Goal: Use online tool/utility: Utilize a website feature to perform a specific function

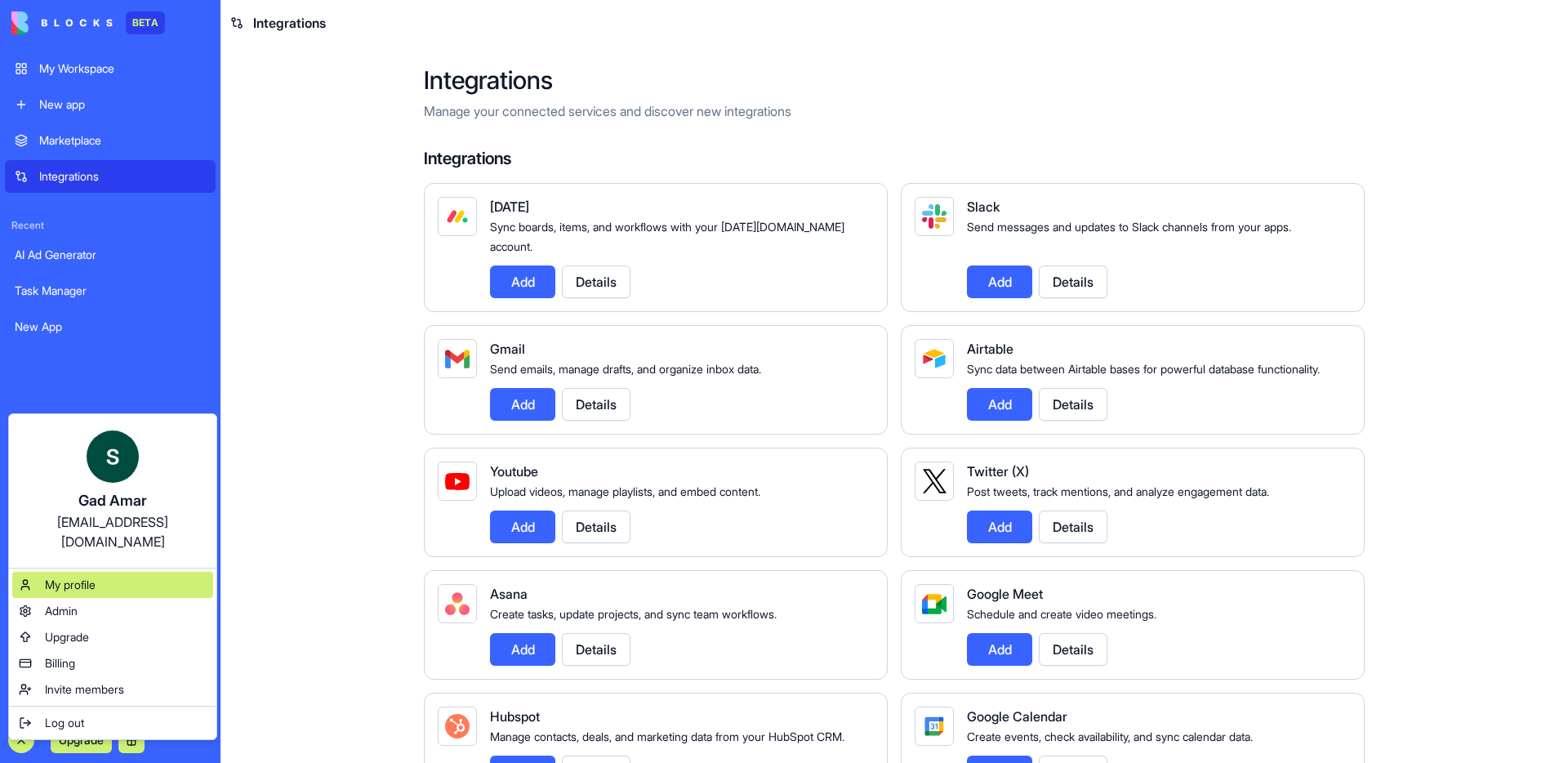
click at [134, 572] on div "My profile" at bounding box center [113, 585] width 201 height 26
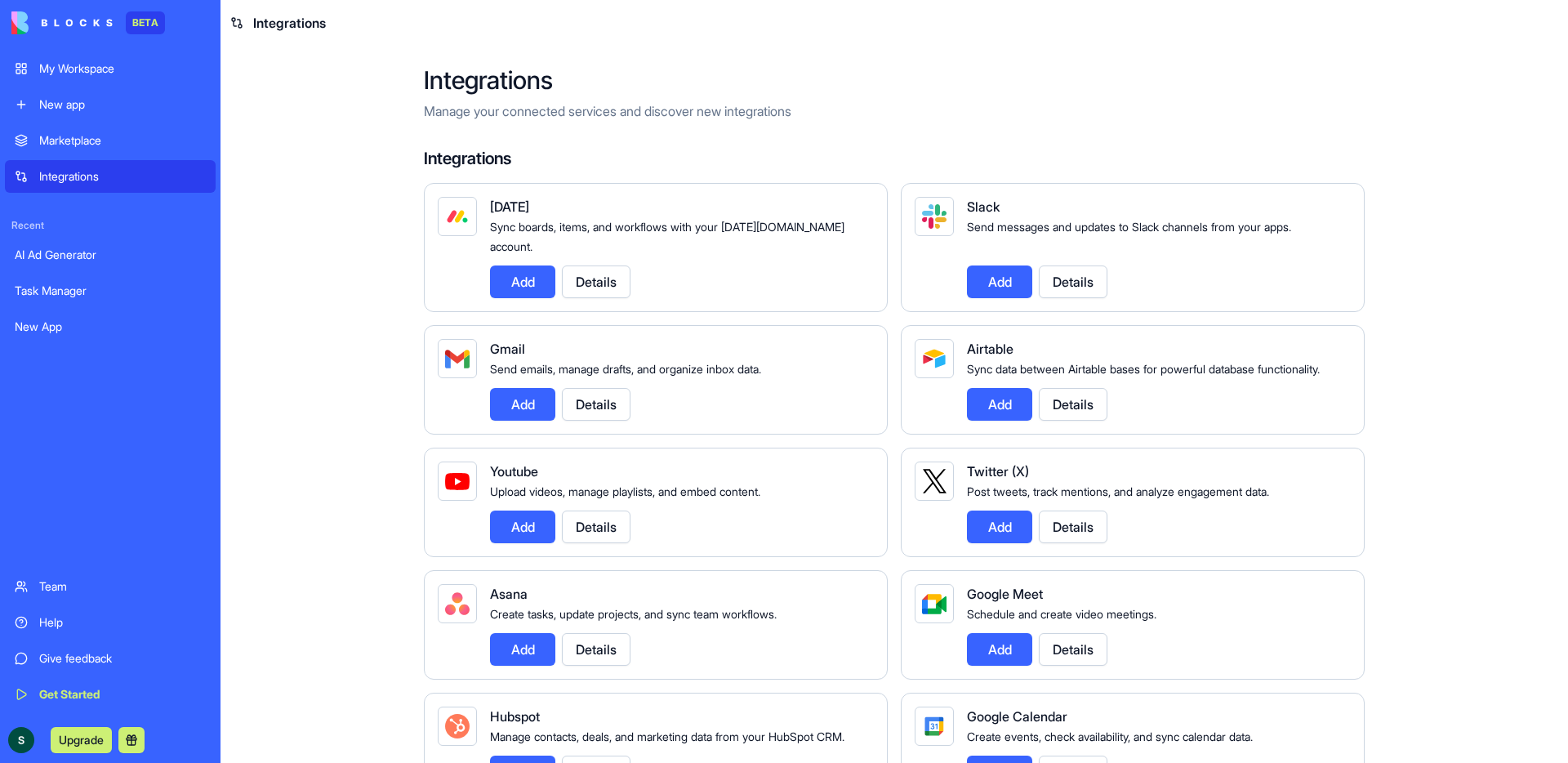
click at [26, 587] on div "Upgrade" at bounding box center [81, 741] width 140 height 26
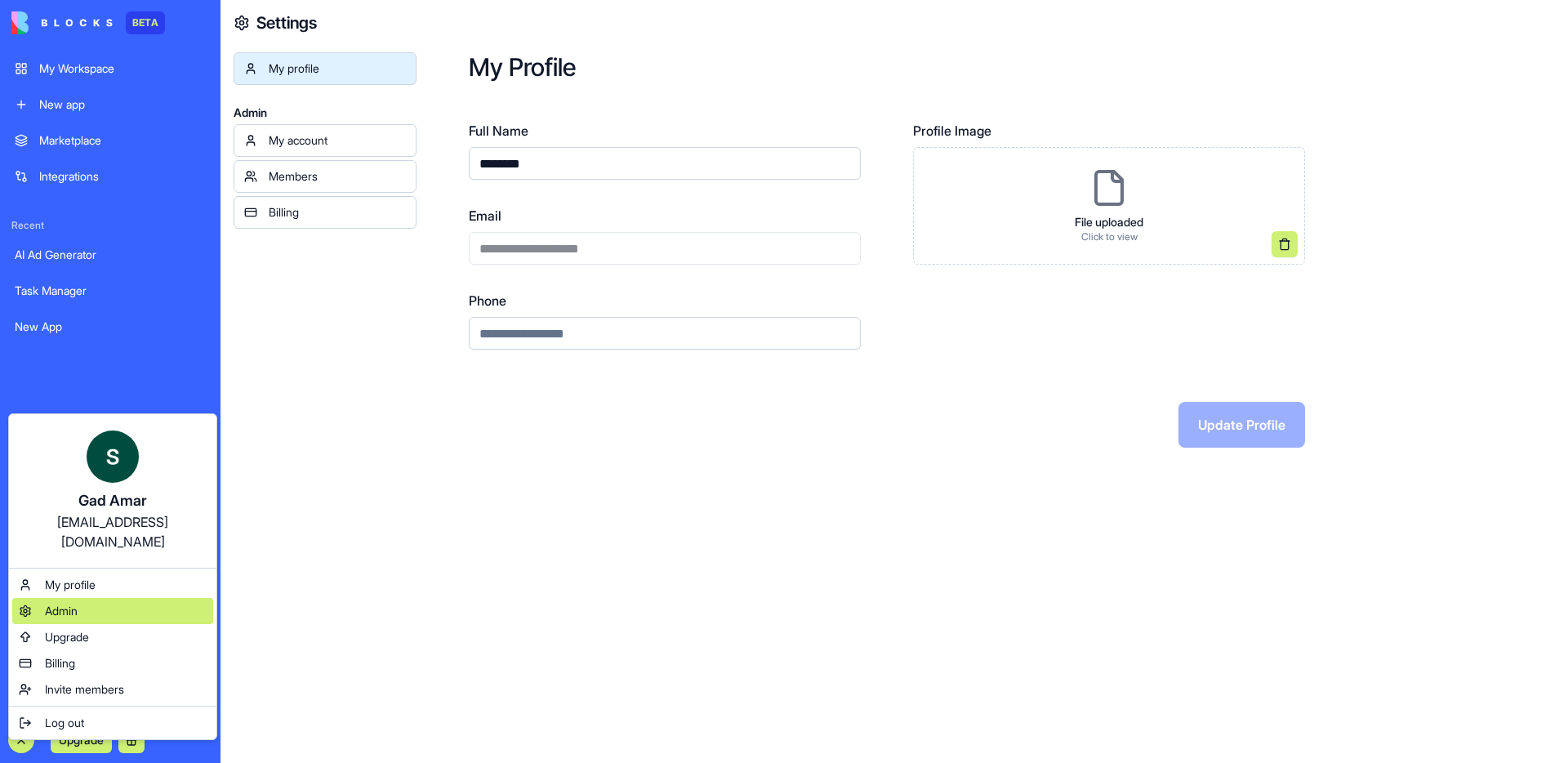
click at [143, 587] on div "Admin" at bounding box center [113, 612] width 201 height 26
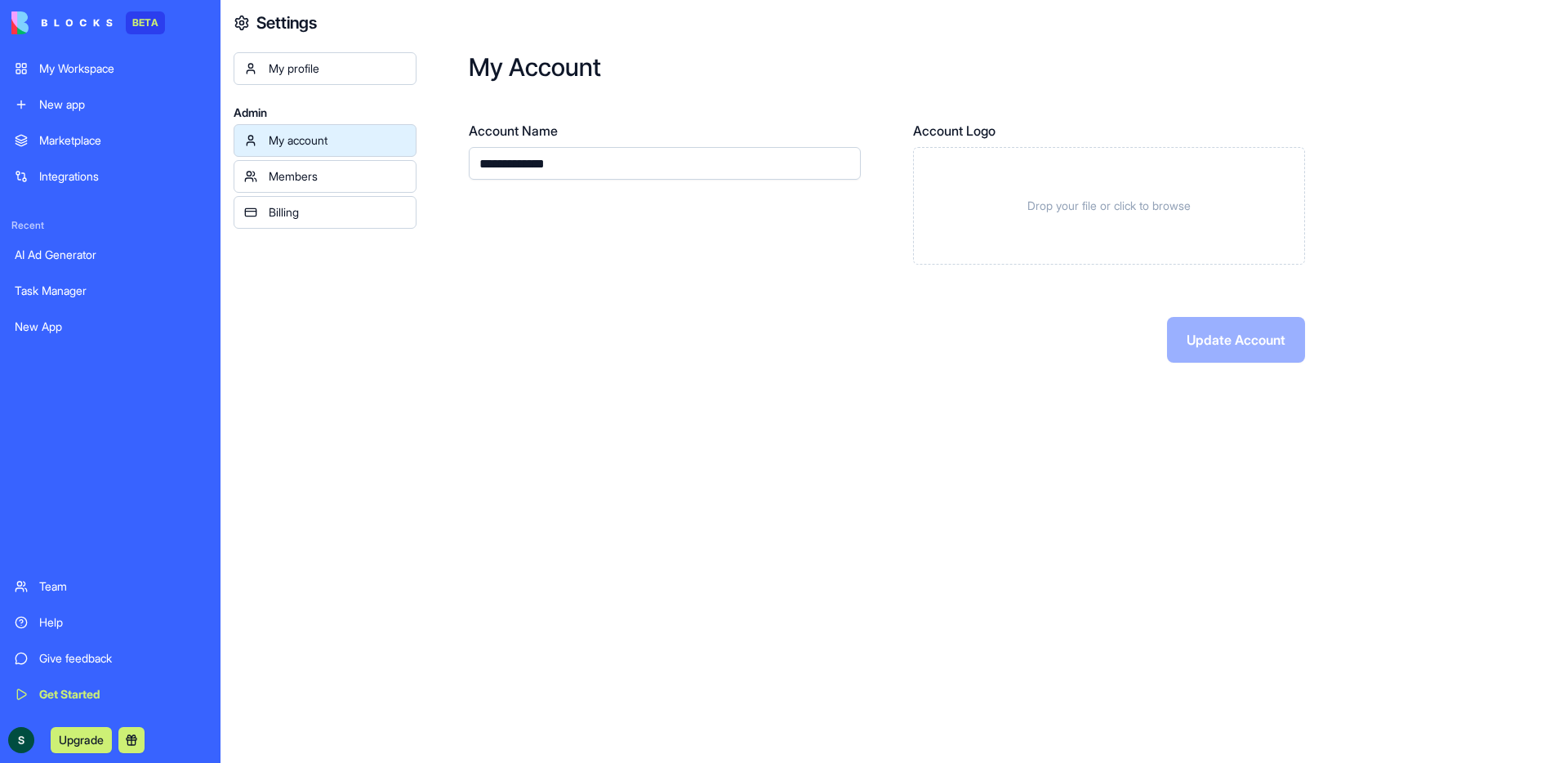
click at [299, 180] on div "Members" at bounding box center [337, 177] width 137 height 16
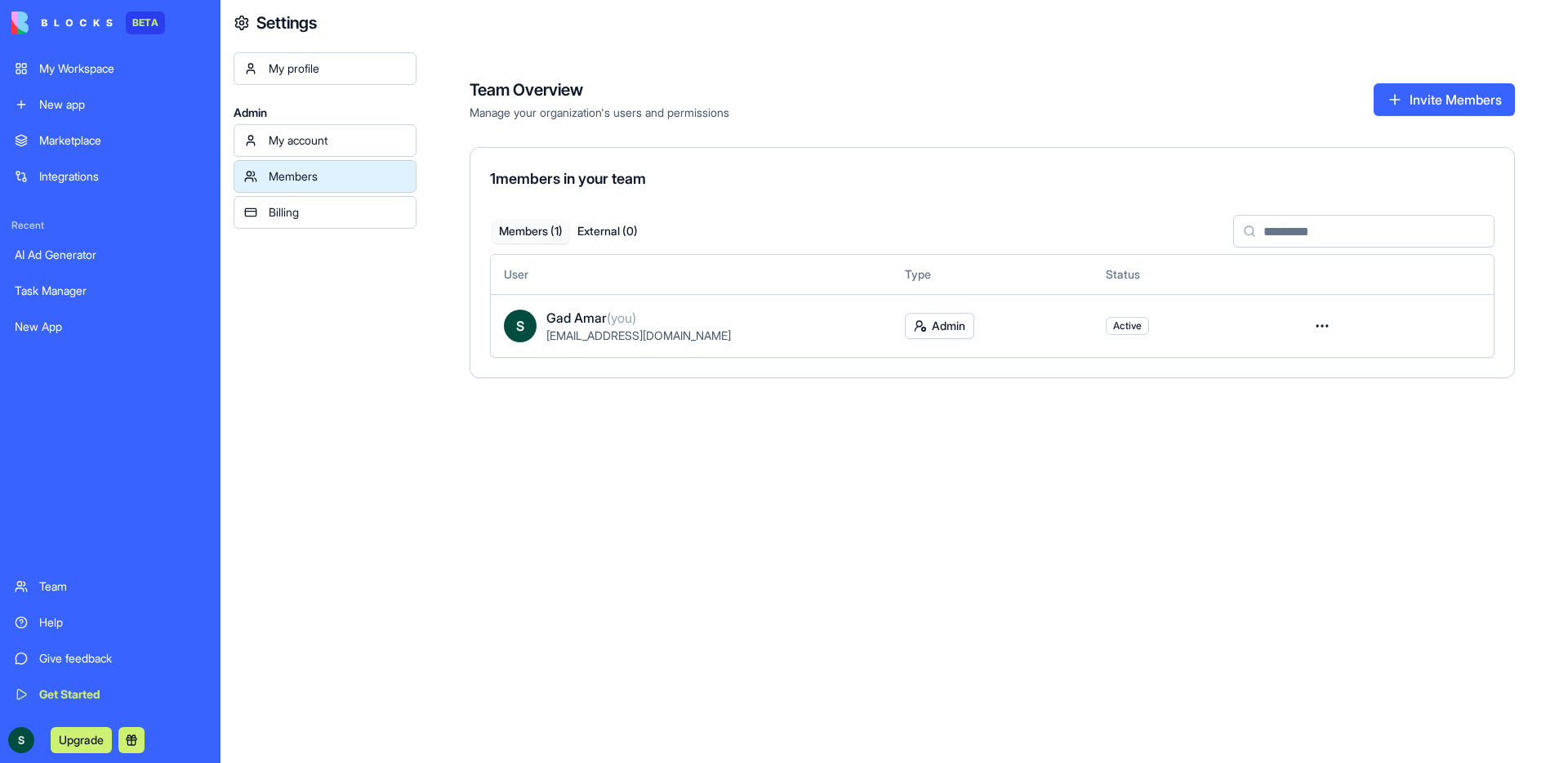
click at [930, 328] on html "BETA My Workspace New app Marketplace Integrations Recent AI Ad Generator Task …" at bounding box center [784, 381] width 1568 height 763
click at [698, 305] on html "BETA My Workspace New app Marketplace Integrations Recent AI Ad Generator Task …" at bounding box center [784, 381] width 1568 height 763
click at [588, 315] on span "Gad Amar (you)" at bounding box center [591, 318] width 90 height 20
click at [1176, 304] on td at bounding box center [1394, 325] width 201 height 63
click at [1176, 314] on html "BETA My Workspace New app Marketplace Integrations Recent AI Ad Generator Task …" at bounding box center [784, 381] width 1568 height 763
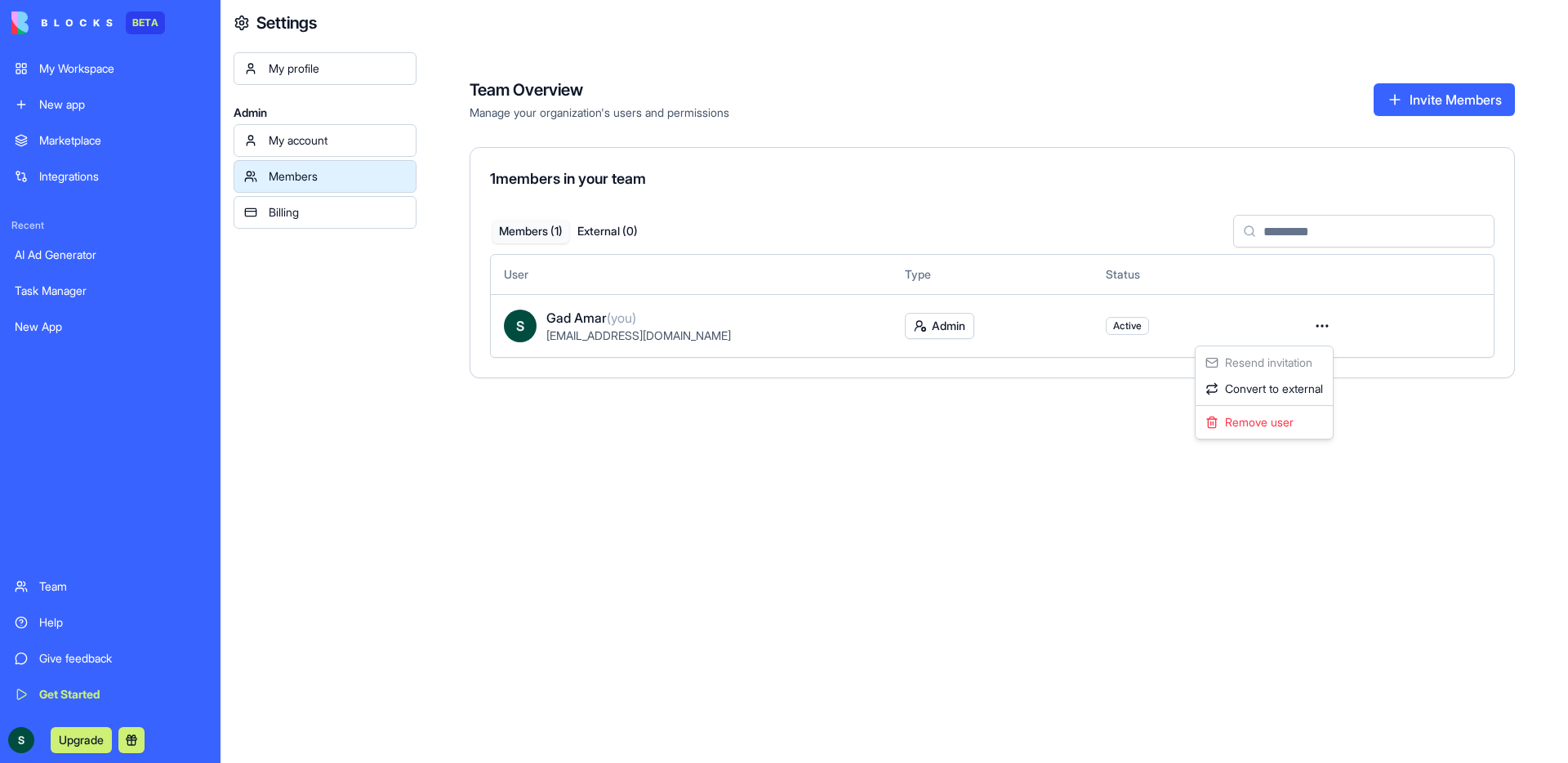
click at [772, 472] on html "BETA My Workspace New app Marketplace Integrations Recent AI Ad Generator Task …" at bounding box center [784, 381] width 1568 height 763
click at [1176, 116] on div "Team Overview Manage your organization's users and permissions Invite Members" at bounding box center [992, 100] width 1046 height 43
click at [1176, 108] on button "Invite Members" at bounding box center [1445, 100] width 141 height 33
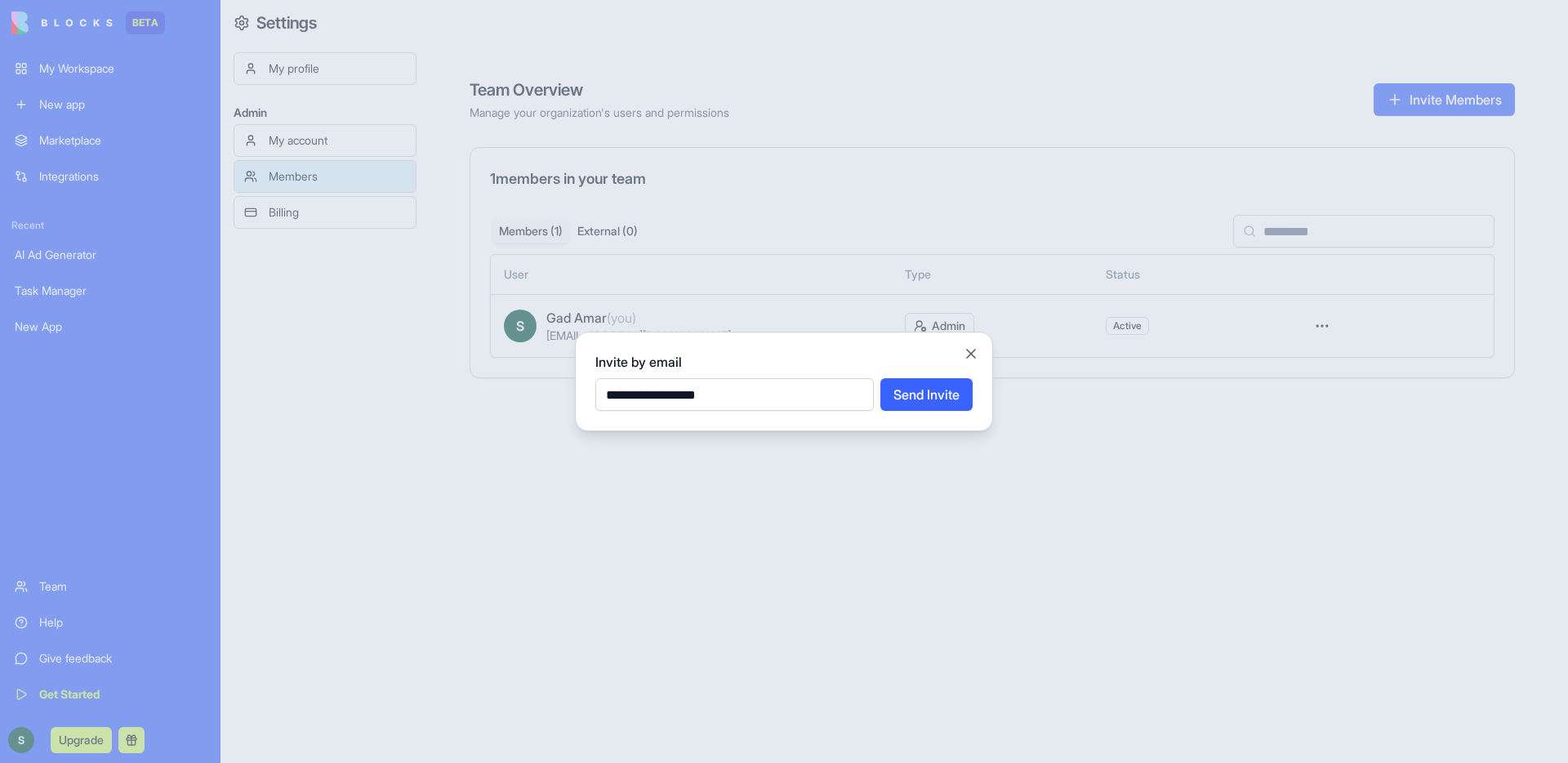
type input "**********"
click at [933, 398] on button "Send Invite" at bounding box center [926, 395] width 92 height 33
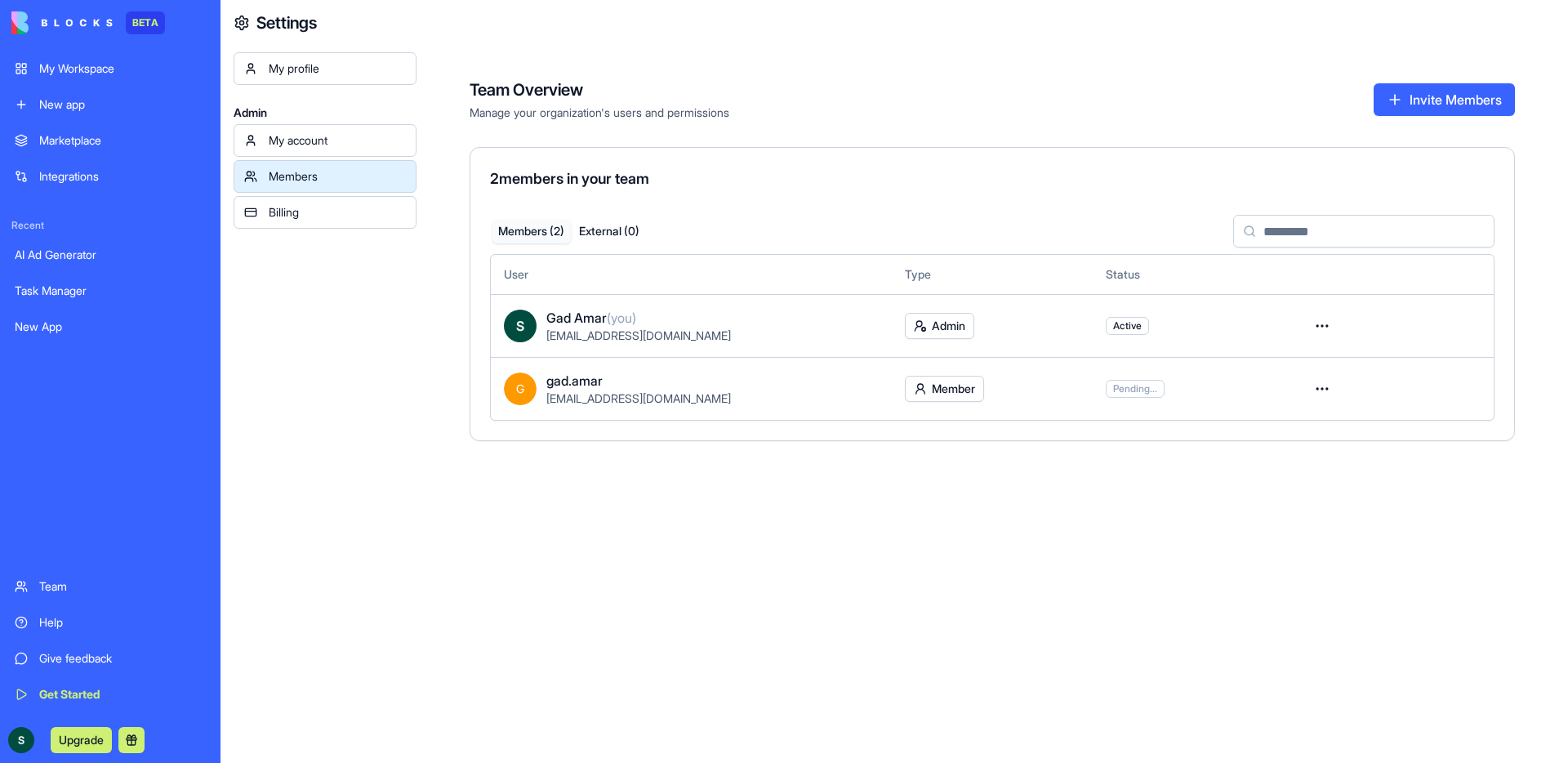
click at [944, 400] on html "BETA My Workspace New app Marketplace Integrations Recent AI Ad Generator Task …" at bounding box center [784, 381] width 1568 height 763
click at [930, 449] on div "Admin" at bounding box center [945, 449] width 106 height 26
click at [63, 322] on div "LinkedIn Profile Analyzer" at bounding box center [110, 327] width 191 height 16
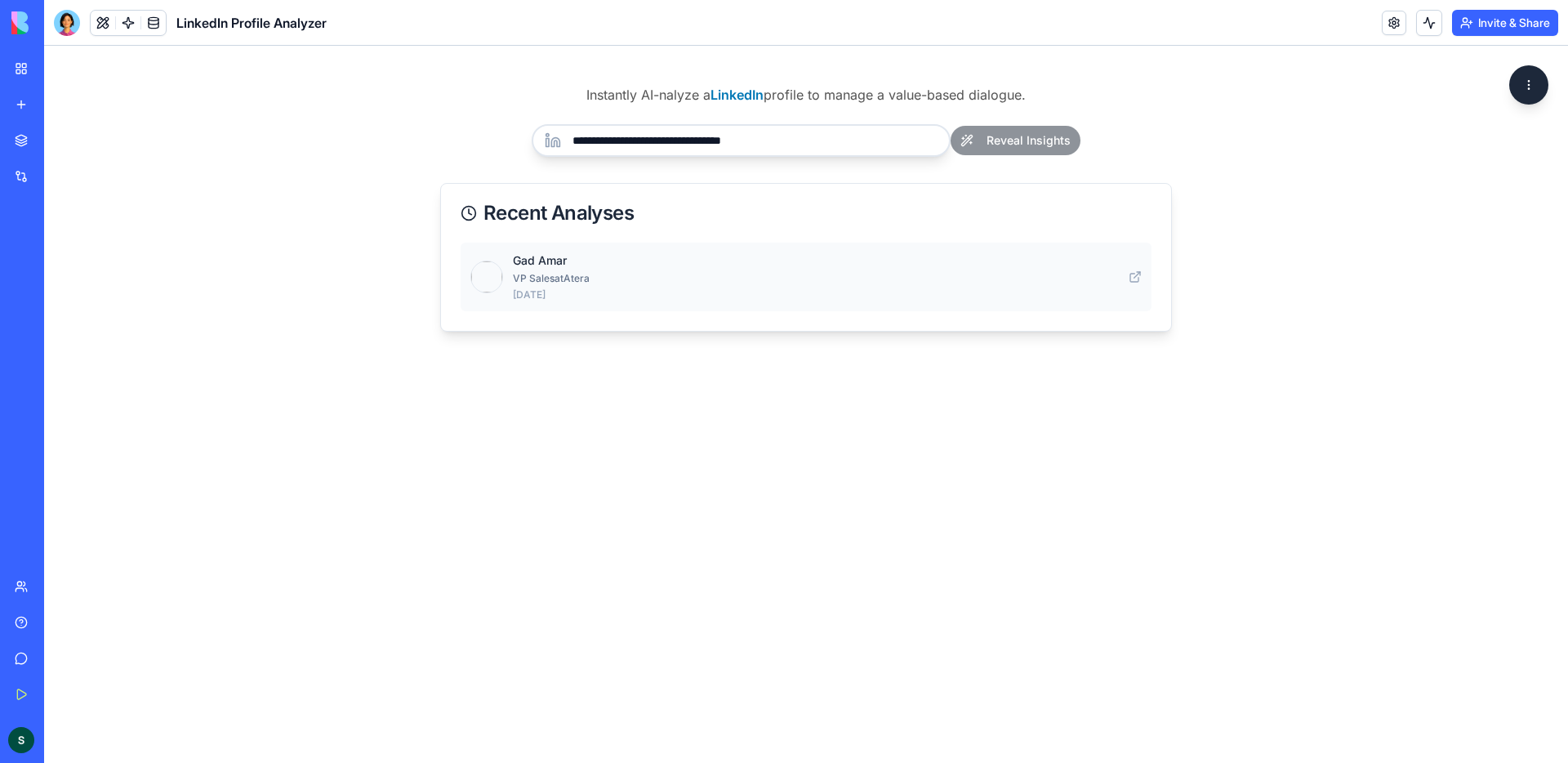
click at [1137, 273] on div "Gad Amar VP Sales at Atera [DATE]" at bounding box center [806, 277] width 671 height 49
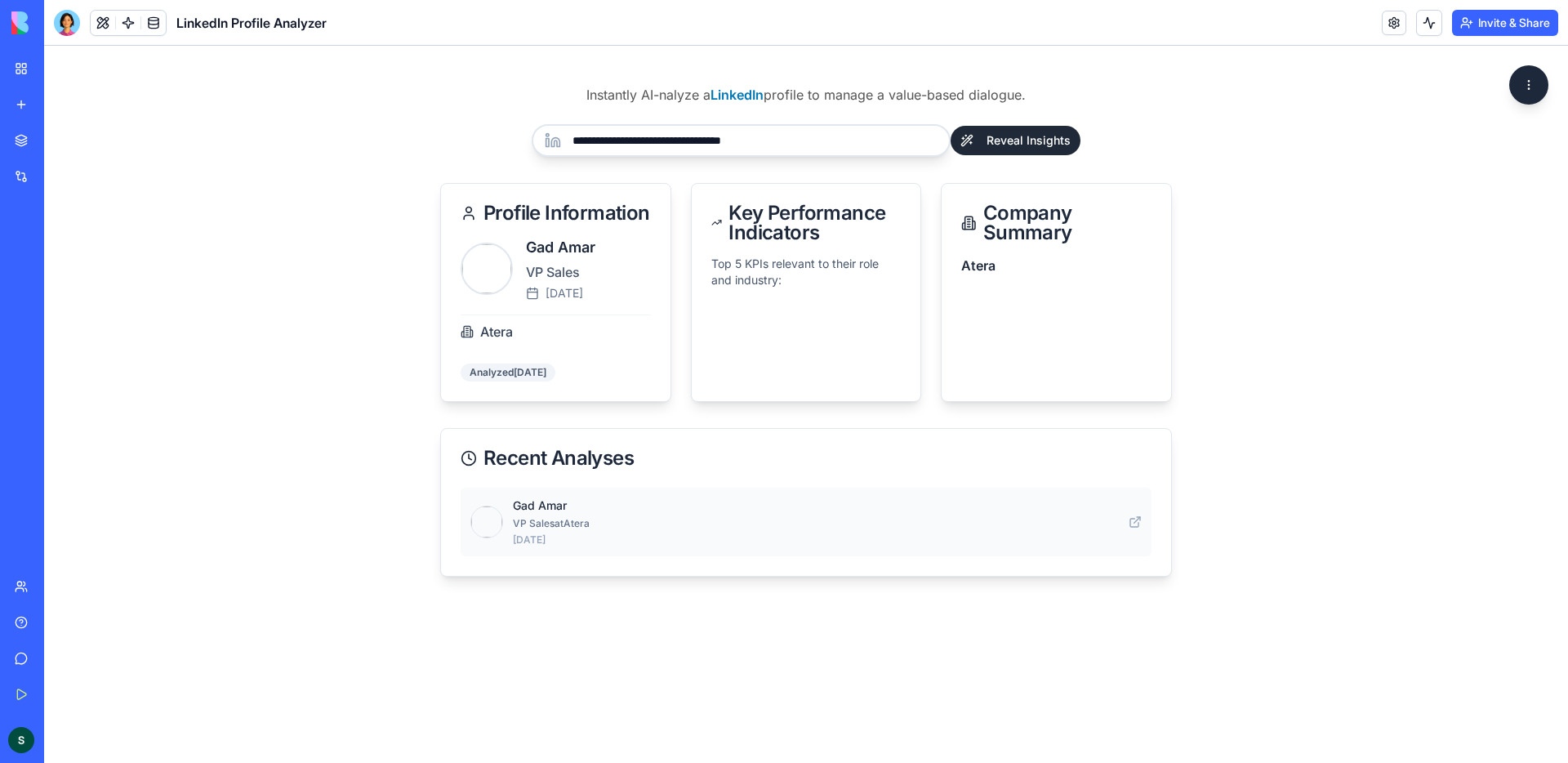
click at [1134, 517] on div "Gad Amar VP Sales at Atera [DATE]" at bounding box center [806, 523] width 671 height 49
click at [553, 522] on p "VP Sales at [GEOGRAPHIC_DATA]" at bounding box center [816, 524] width 606 height 13
drag, startPoint x: 788, startPoint y: 286, endPoint x: 697, endPoint y: 261, distance: 94.4
click at [697, 261] on div "Top 5 KPIs relevant to their role and industry:" at bounding box center [806, 288] width 230 height 65
click at [854, 309] on div "Top 5 KPIs relevant to their role and industry:" at bounding box center [806, 288] width 230 height 65
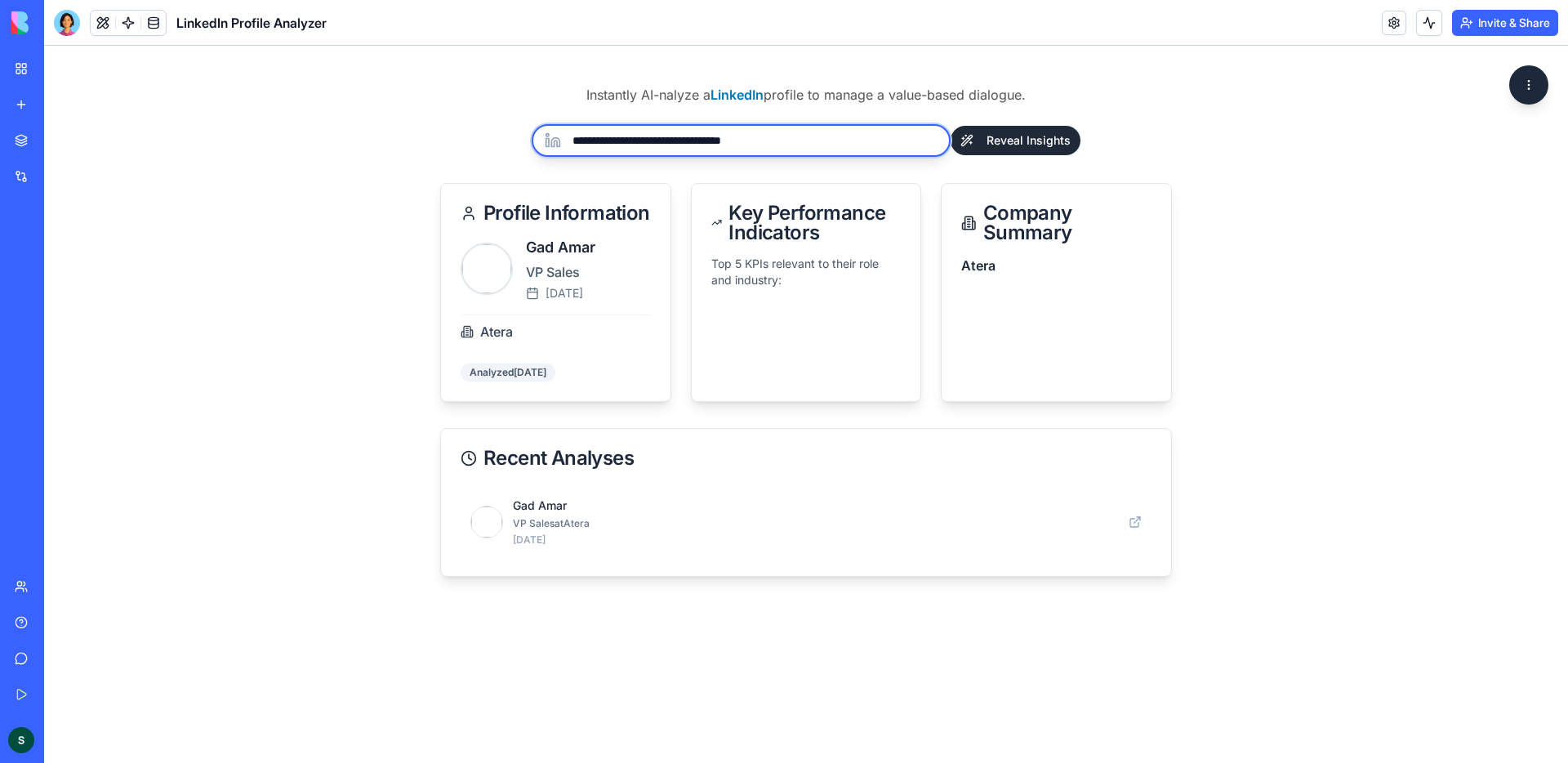
click at [828, 147] on input "**********" at bounding box center [740, 141] width 419 height 33
drag, startPoint x: 828, startPoint y: 147, endPoint x: 729, endPoint y: 142, distance: 99.1
click at [729, 142] on input "**********" at bounding box center [740, 141] width 419 height 33
click at [764, 137] on input "**********" at bounding box center [740, 141] width 419 height 33
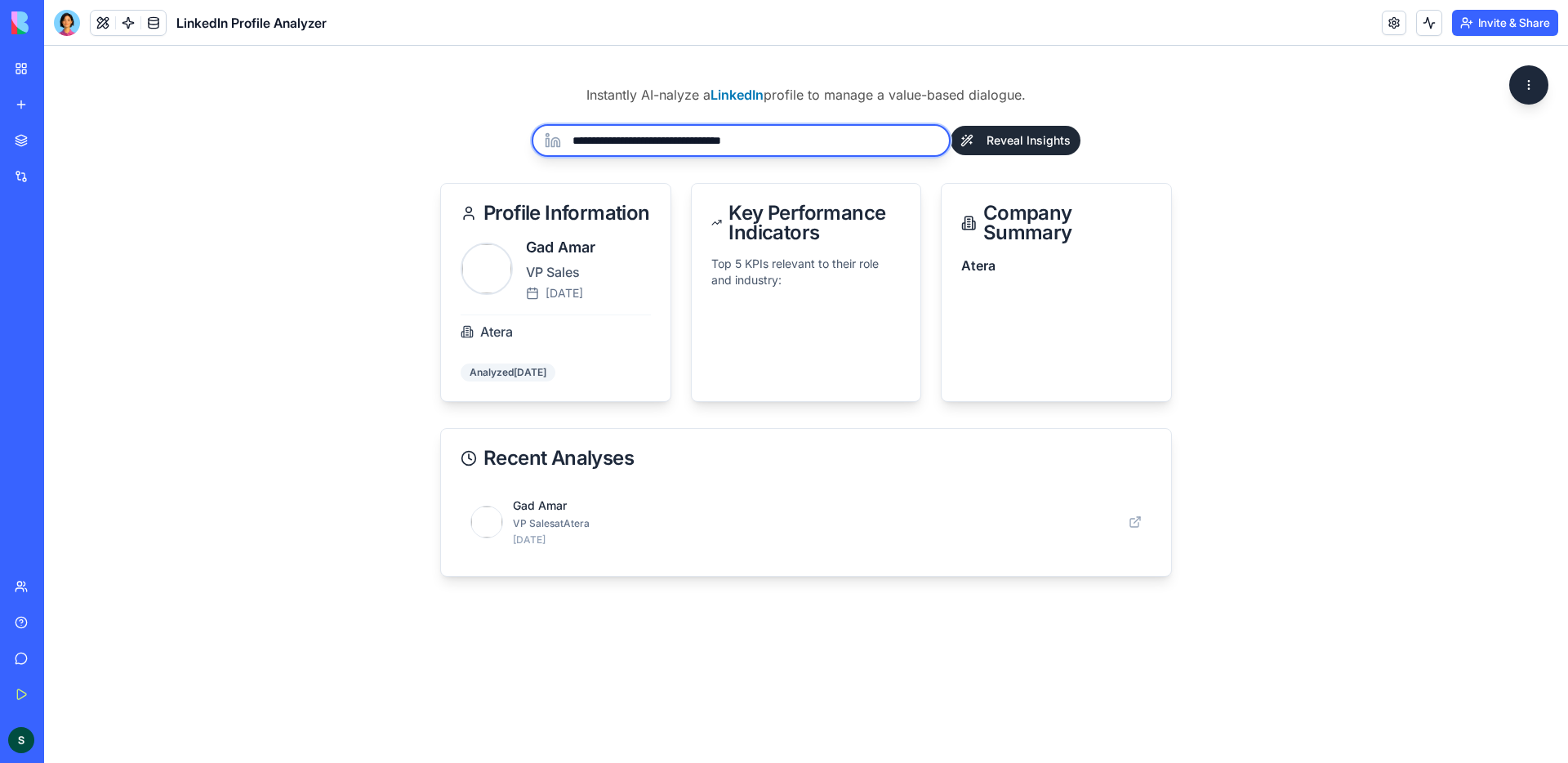
drag, startPoint x: 796, startPoint y: 143, endPoint x: 730, endPoint y: 145, distance: 66.0
click at [730, 145] on input "**********" at bounding box center [740, 141] width 419 height 33
type input "**********"
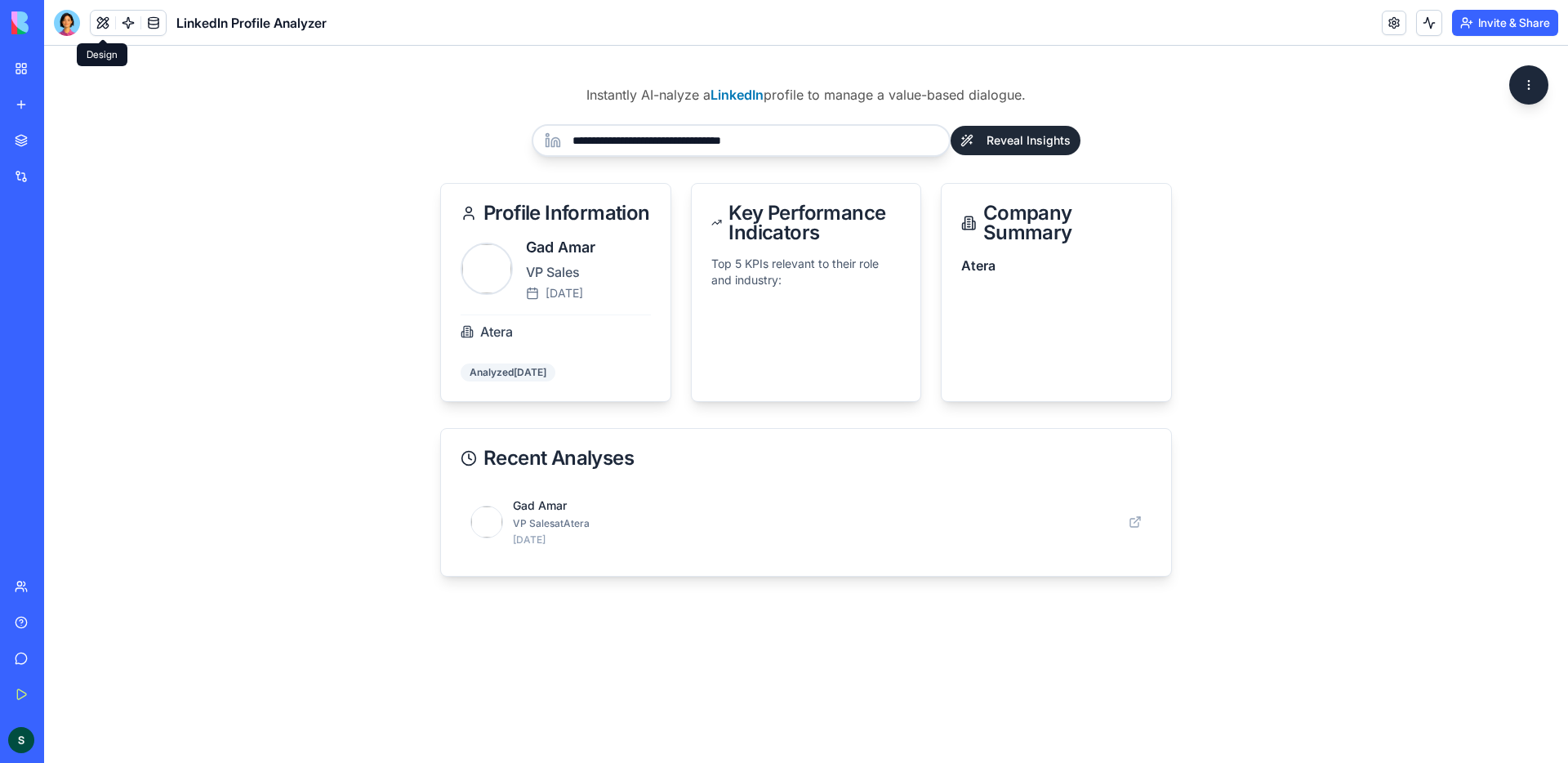
click at [114, 21] on button at bounding box center [103, 23] width 25 height 25
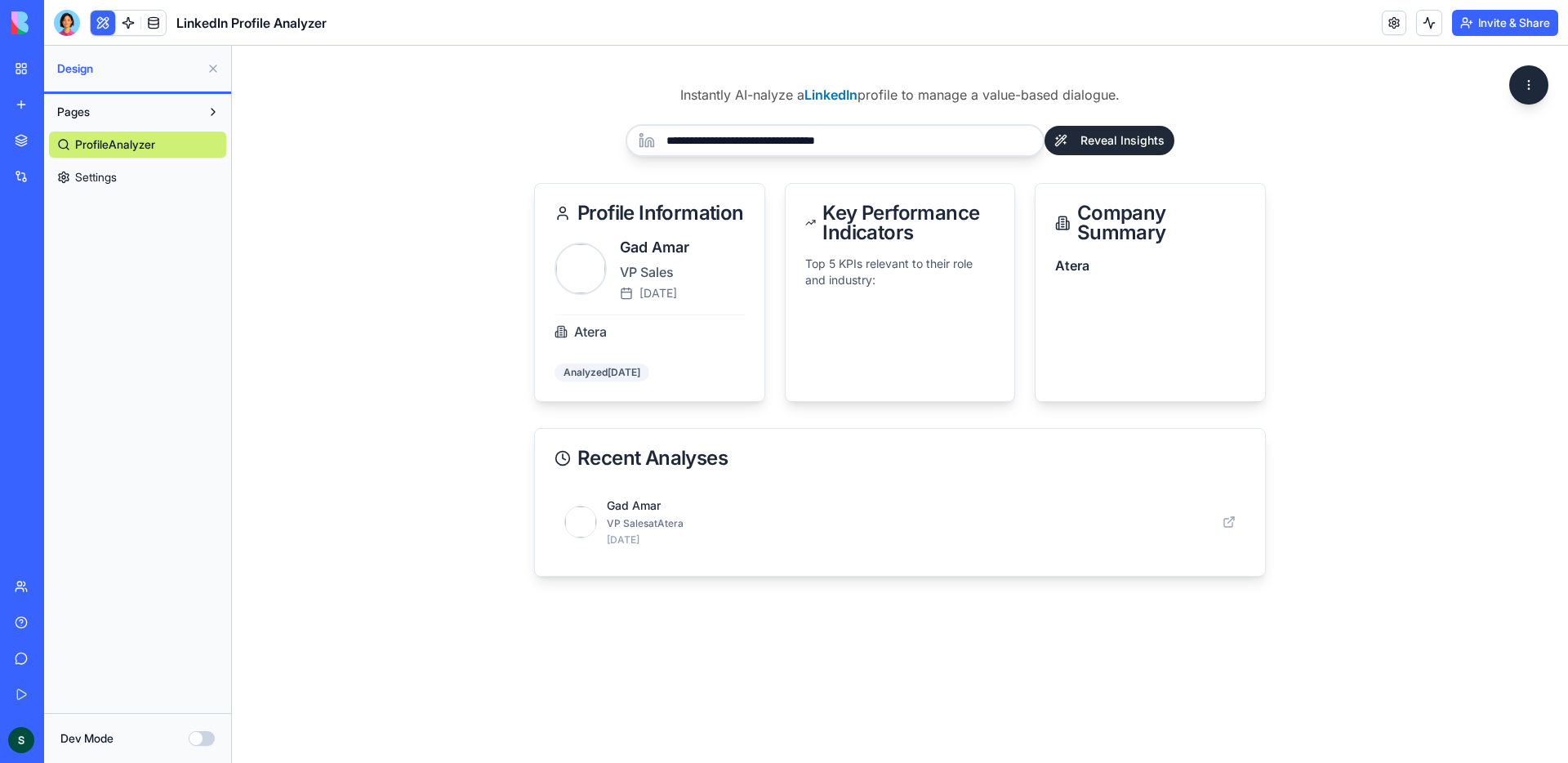
click at [114, 21] on button at bounding box center [103, 23] width 25 height 25
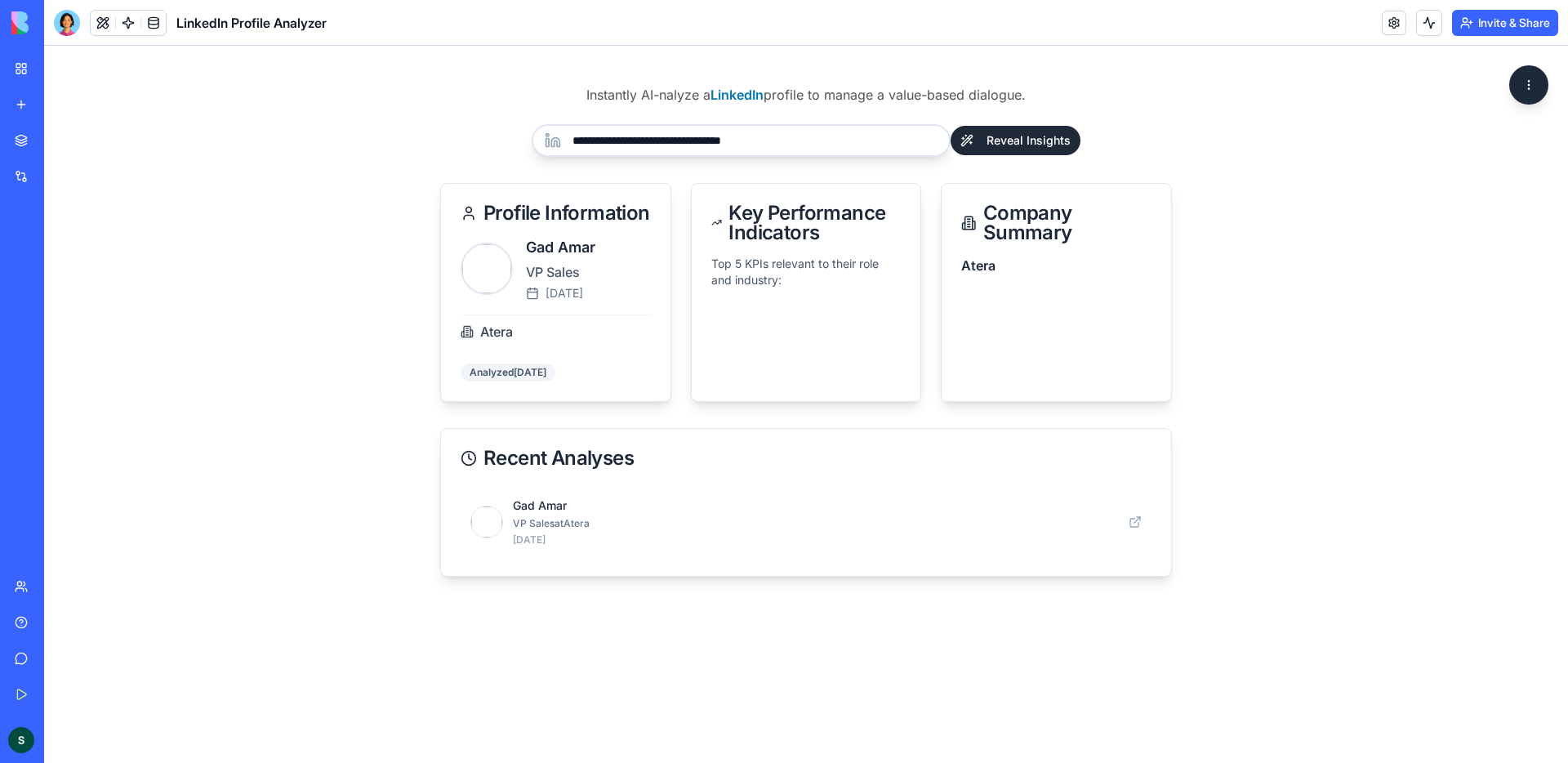
click at [114, 21] on button at bounding box center [103, 23] width 25 height 25
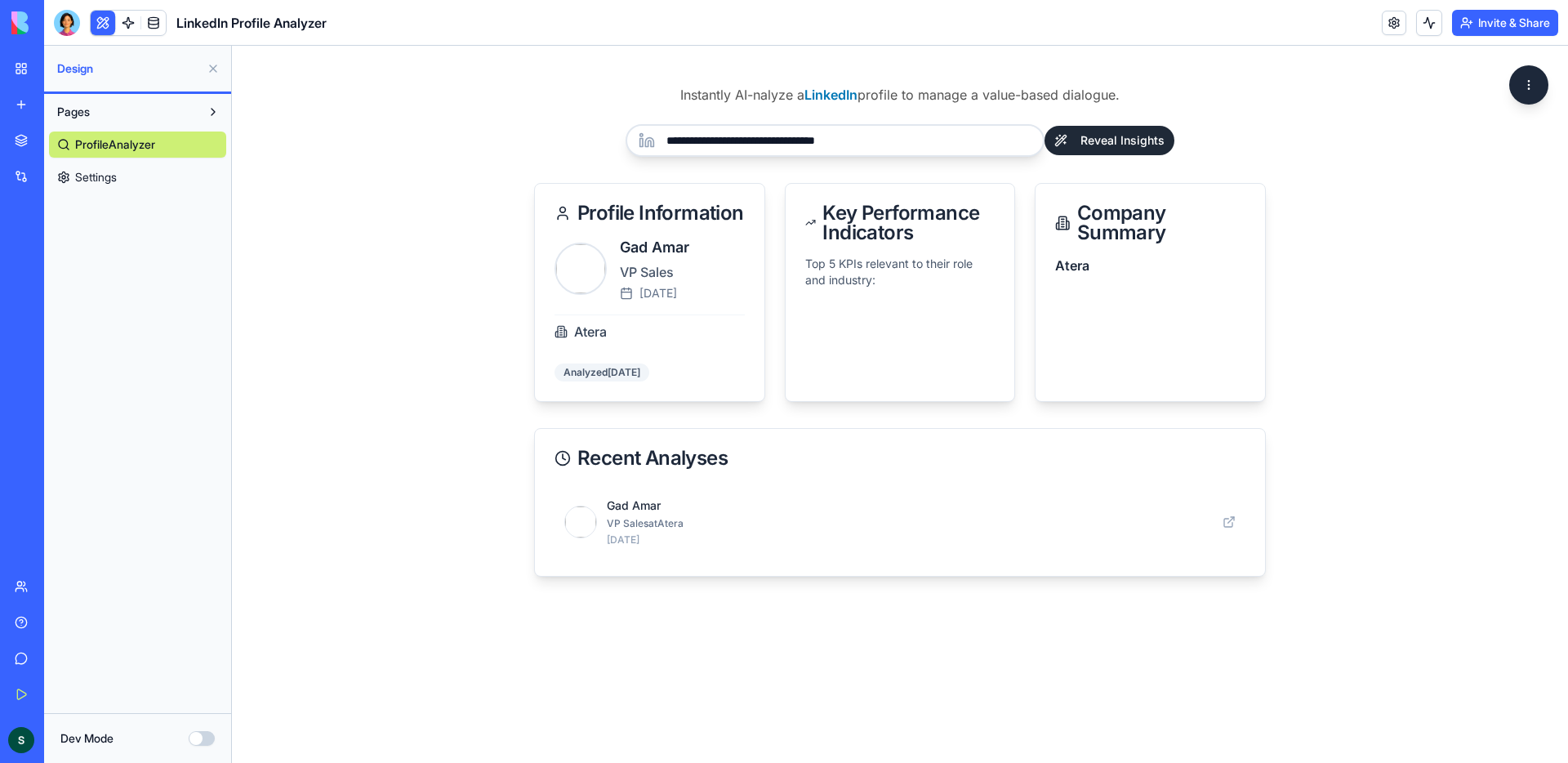
click at [207, 736] on button "Dev Mode" at bounding box center [202, 739] width 26 height 15
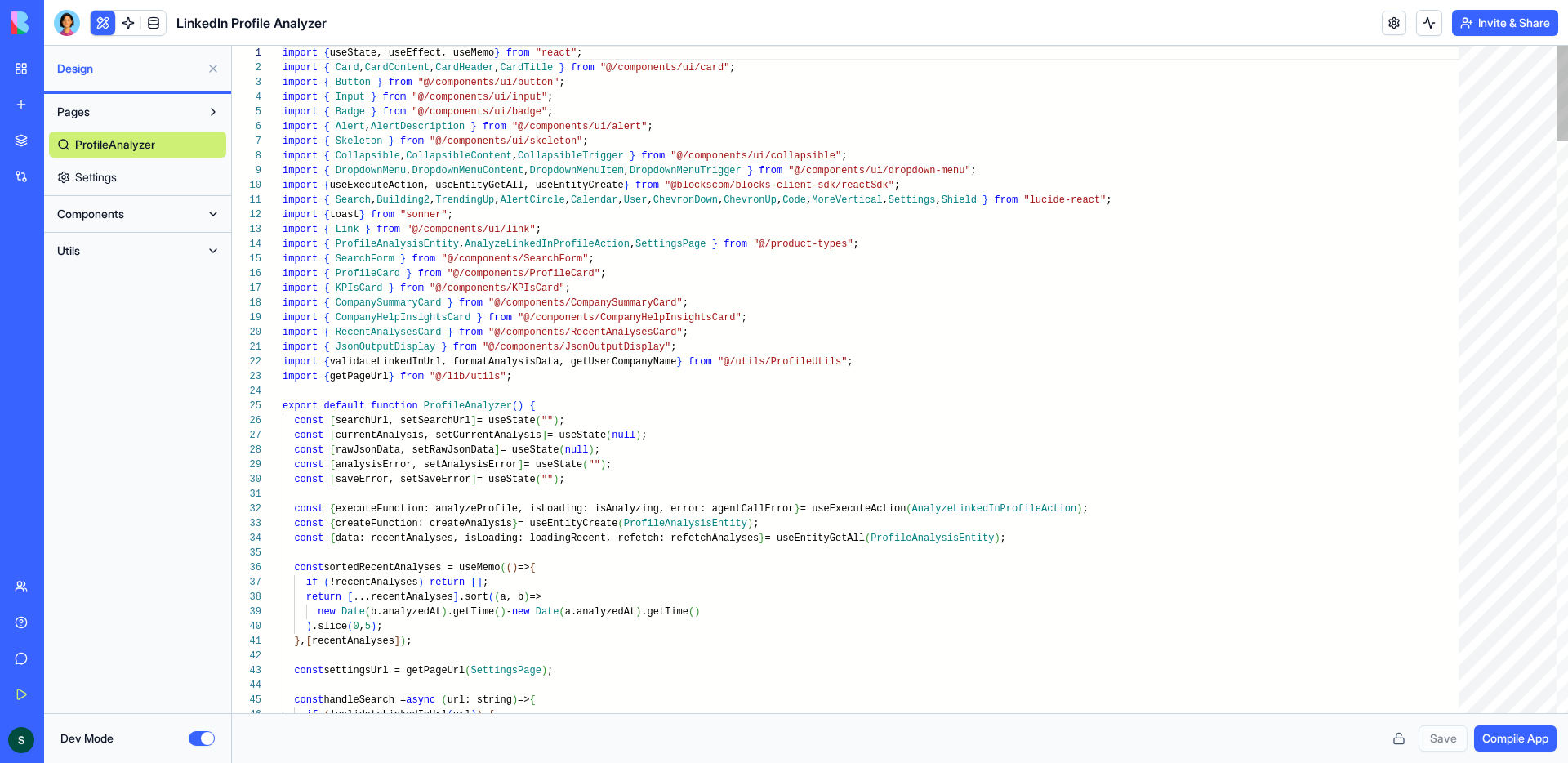
scroll to position [118, 0]
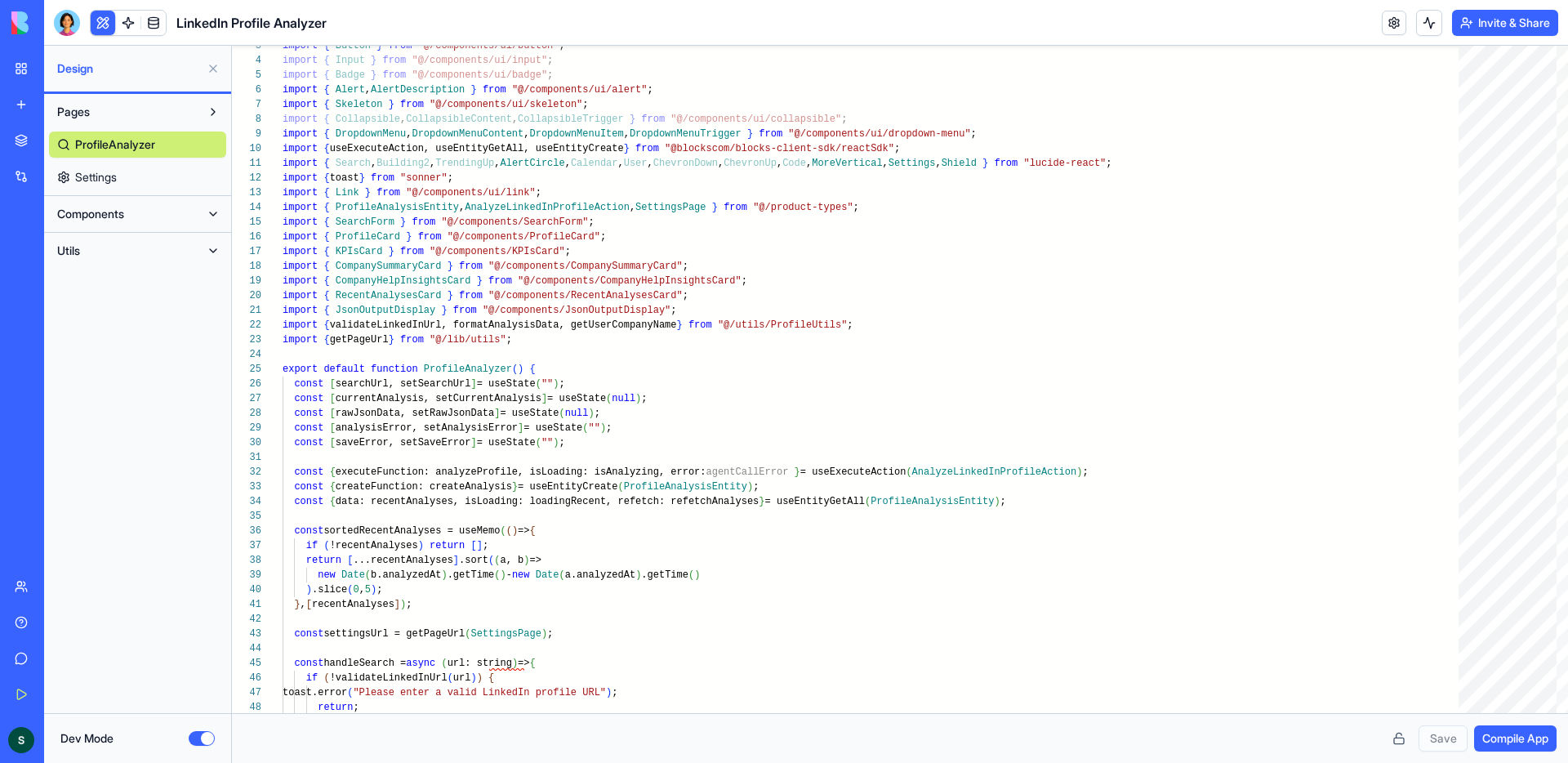
click at [131, 109] on button "Pages" at bounding box center [125, 112] width 151 height 26
click at [129, 116] on button "Pages" at bounding box center [125, 112] width 151 height 26
click at [118, 214] on span "Components" at bounding box center [90, 214] width 67 height 16
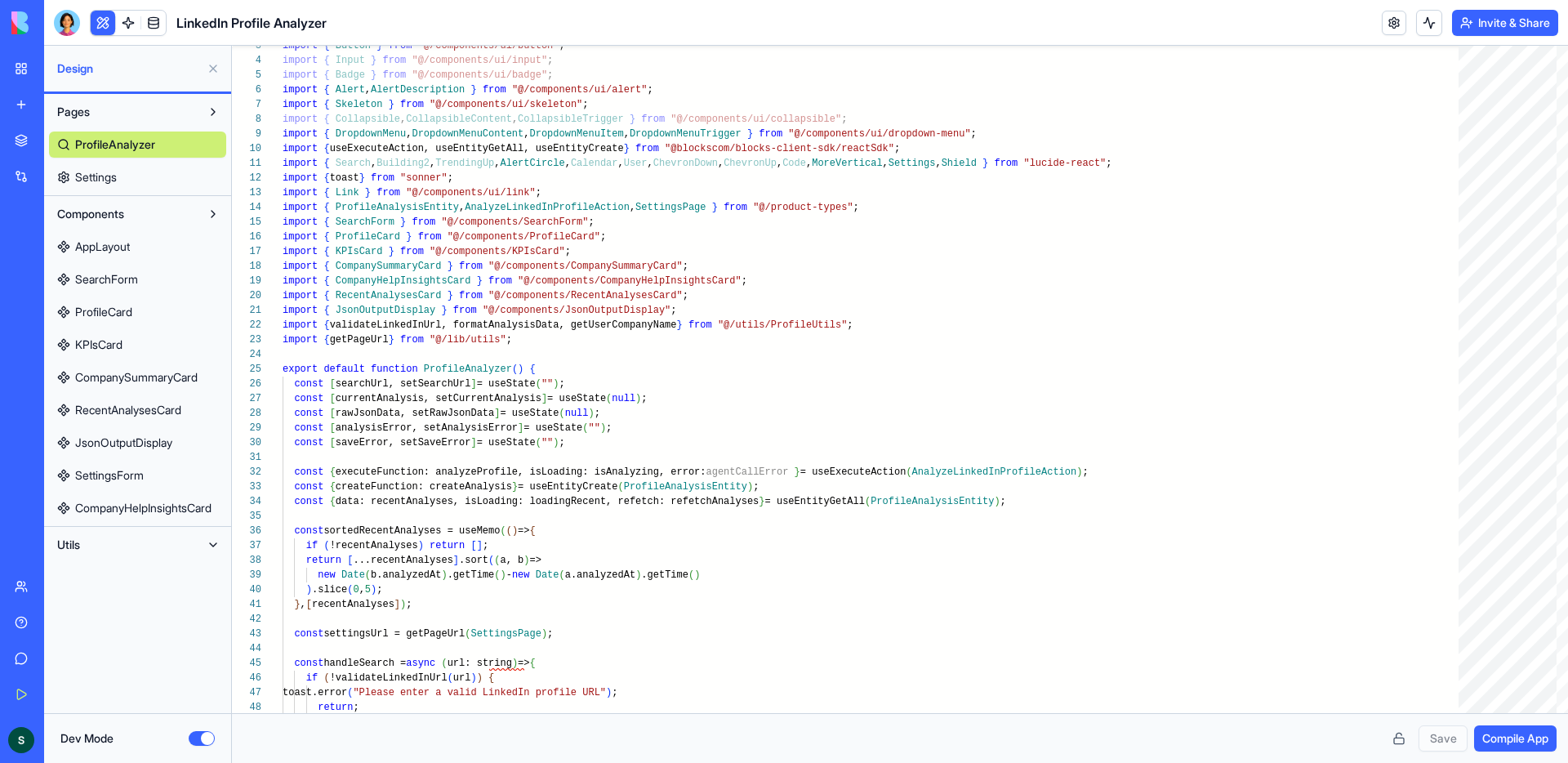
click at [143, 249] on link "AppLayout" at bounding box center [137, 247] width 177 height 26
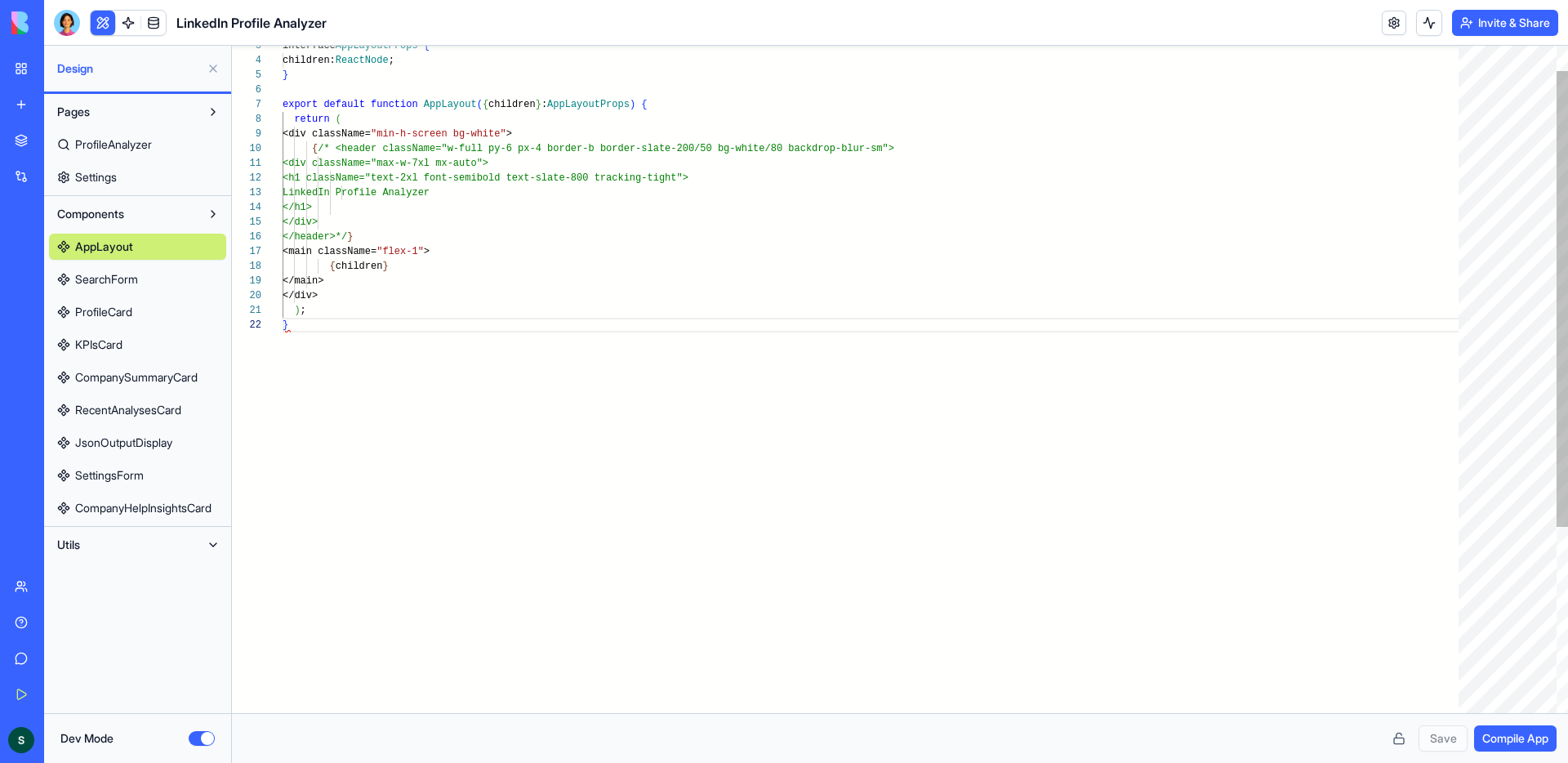
scroll to position [15, 6]
click at [153, 280] on link "SearchForm" at bounding box center [137, 280] width 177 height 26
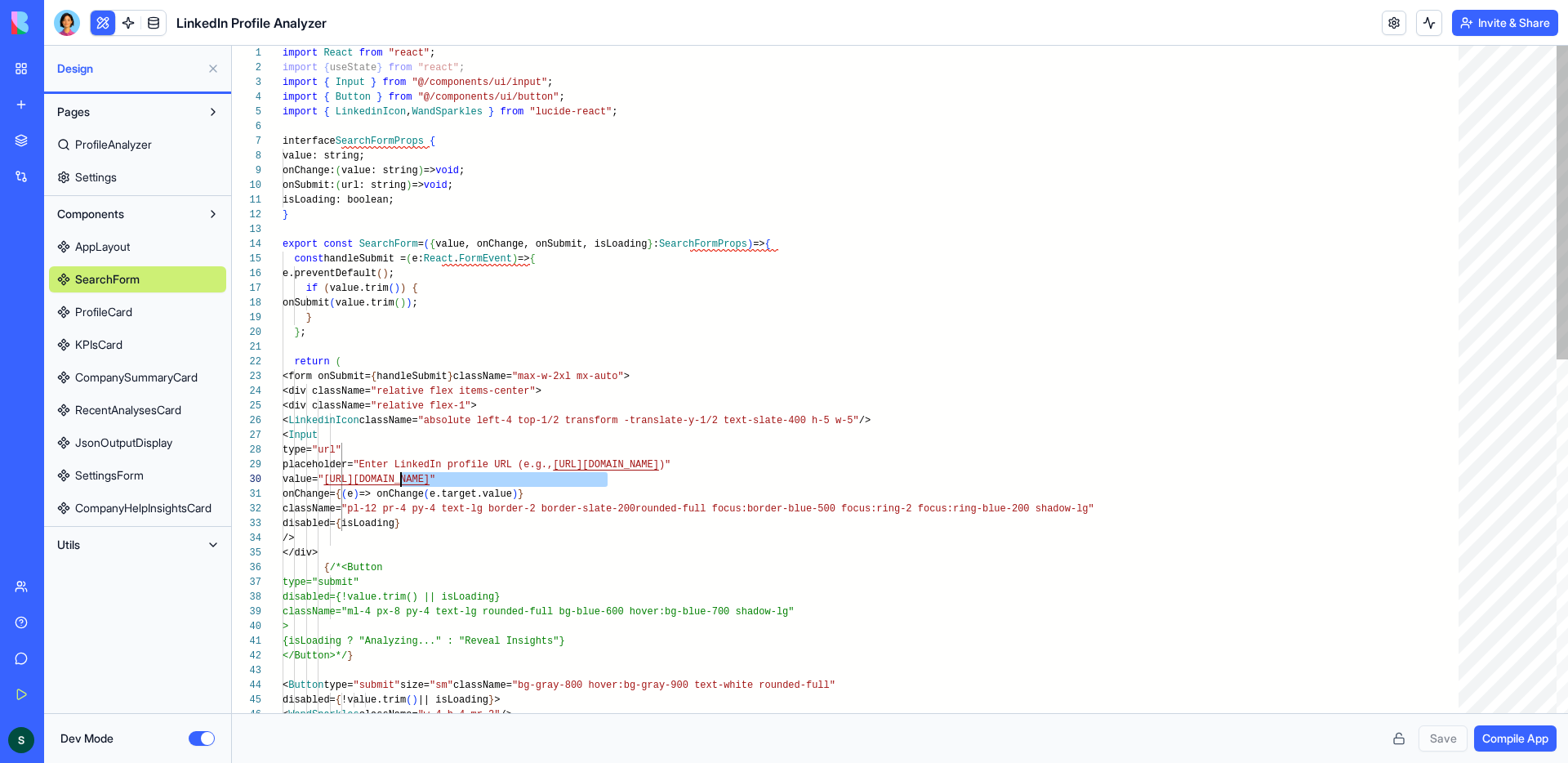
scroll to position [133, 112]
drag, startPoint x: 609, startPoint y: 479, endPoint x: 397, endPoint y: 473, distance: 212.1
click at [397, 474] on span "value= " [URL][DOMAIN_NAME] "" at bounding box center [360, 480] width 153 height 12
drag, startPoint x: 477, startPoint y: 376, endPoint x: 396, endPoint y: 378, distance: 81.0
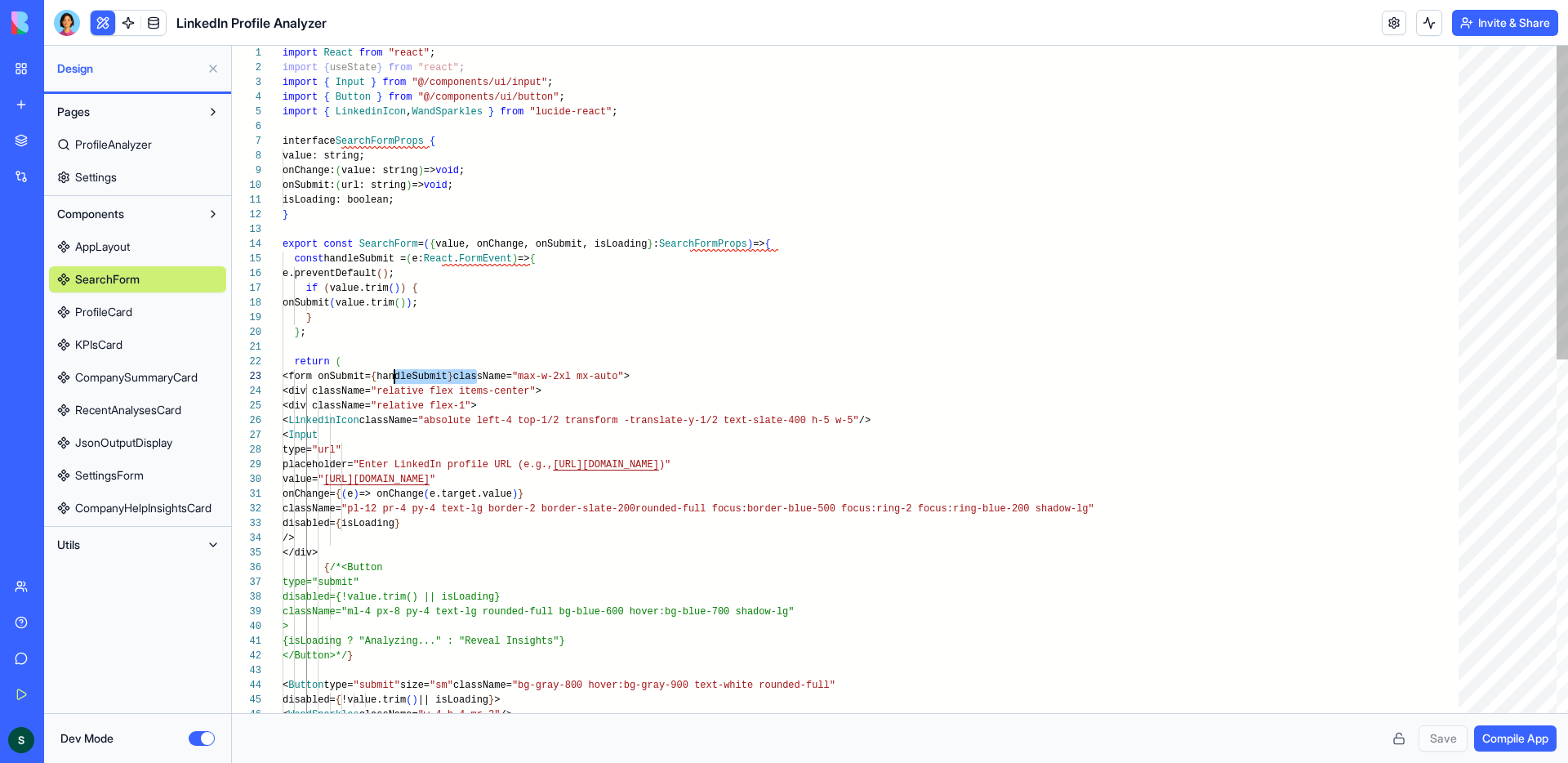
click at [396, 378] on div "< Button type= "submit" size= "sm" className= "bg-gray-800 hover:bg-gray-900 te…" at bounding box center [877, 755] width 1188 height 1418
drag, startPoint x: 607, startPoint y: 478, endPoint x: 395, endPoint y: 473, distance: 212.1
click at [395, 473] on div "< Button type= "submit" size= "sm" className= "bg-gray-800 hover:bg-gray-900 te…" at bounding box center [877, 755] width 1188 height 1418
drag, startPoint x: 471, startPoint y: 482, endPoint x: 401, endPoint y: 481, distance: 70.0
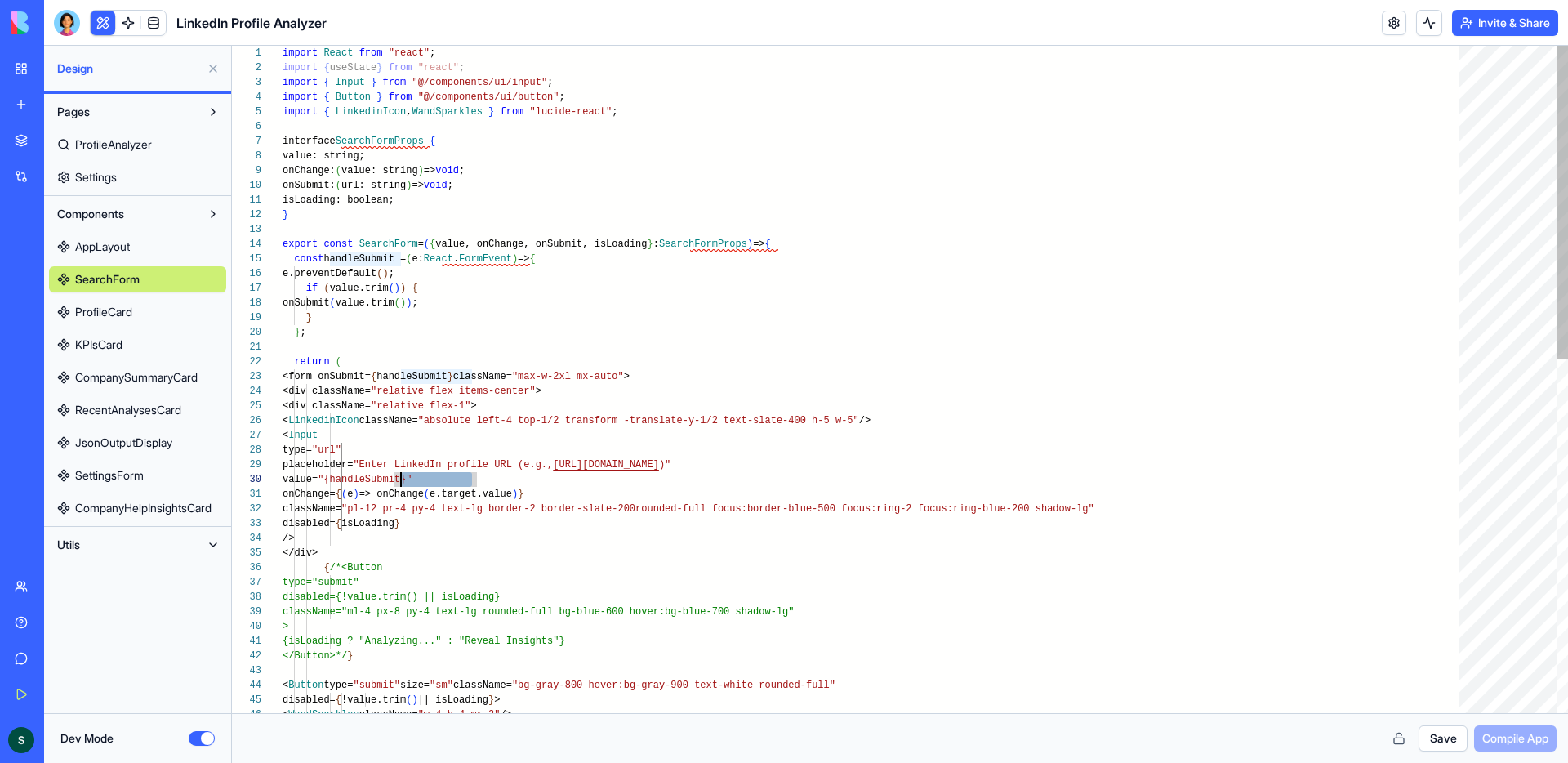
click at [401, 481] on div "< Button type= "submit" size= "sm" className= "bg-gray-800 hover:bg-gray-900 te…" at bounding box center [877, 755] width 1188 height 1418
click at [497, 481] on div "< Button type= "submit" size= "sm" className= "bg-gray-800 hover:bg-gray-900 te…" at bounding box center [877, 755] width 1188 height 1418
click at [397, 479] on div "< Button type= "submit" size= "sm" className= "bg-gray-800 hover:bg-gray-900 te…" at bounding box center [877, 755] width 1188 height 1418
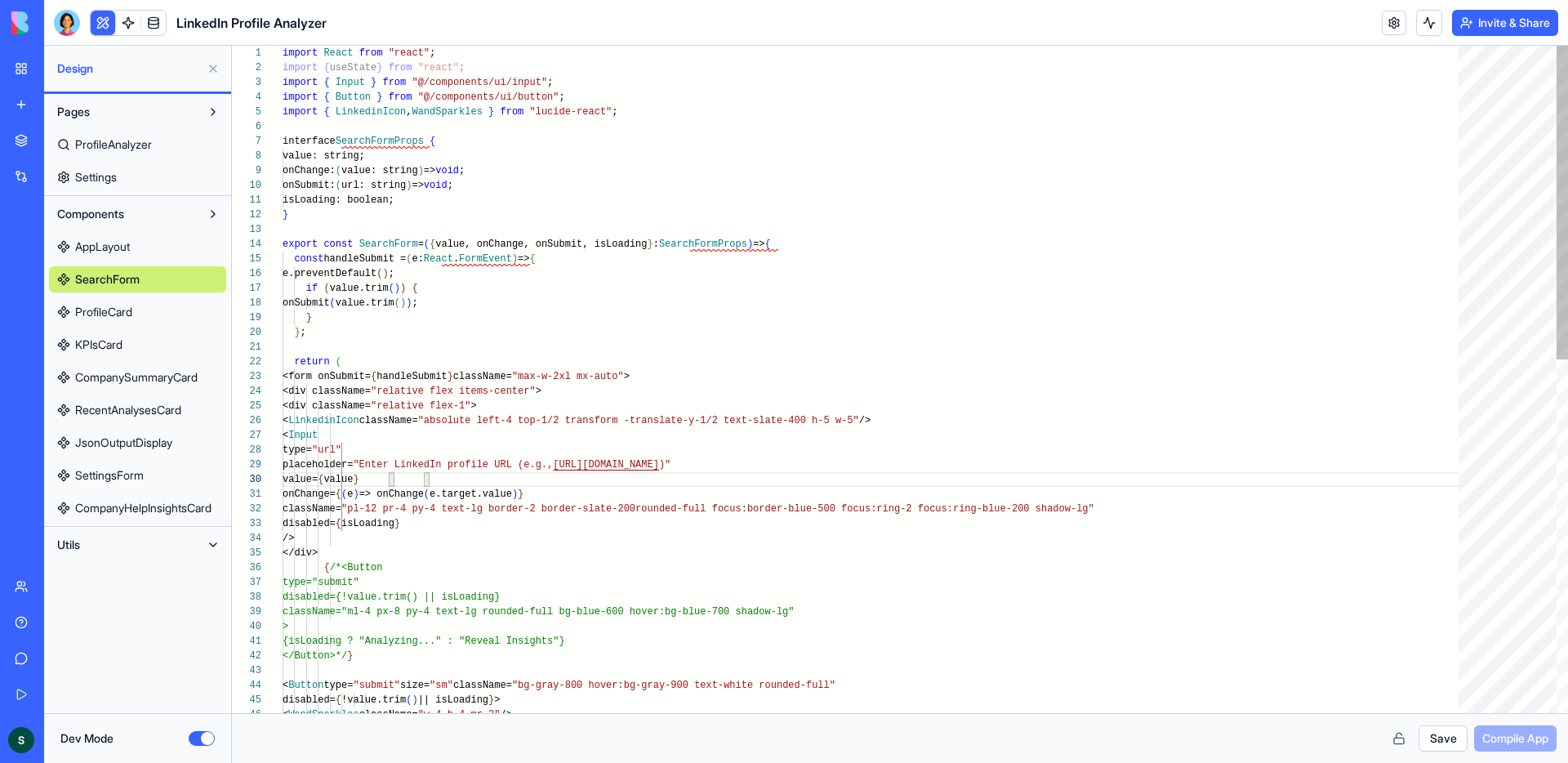
scroll to position [133, 148]
click at [466, 479] on div "< Button type= "submit" size= "sm" className= "bg-gray-800 hover:bg-gray-900 te…" at bounding box center [877, 755] width 1188 height 1418
type textarea "**********"
click at [1438, 740] on button "Save" at bounding box center [1444, 739] width 49 height 26
click at [196, 738] on button "Dev Mode" at bounding box center [202, 739] width 26 height 15
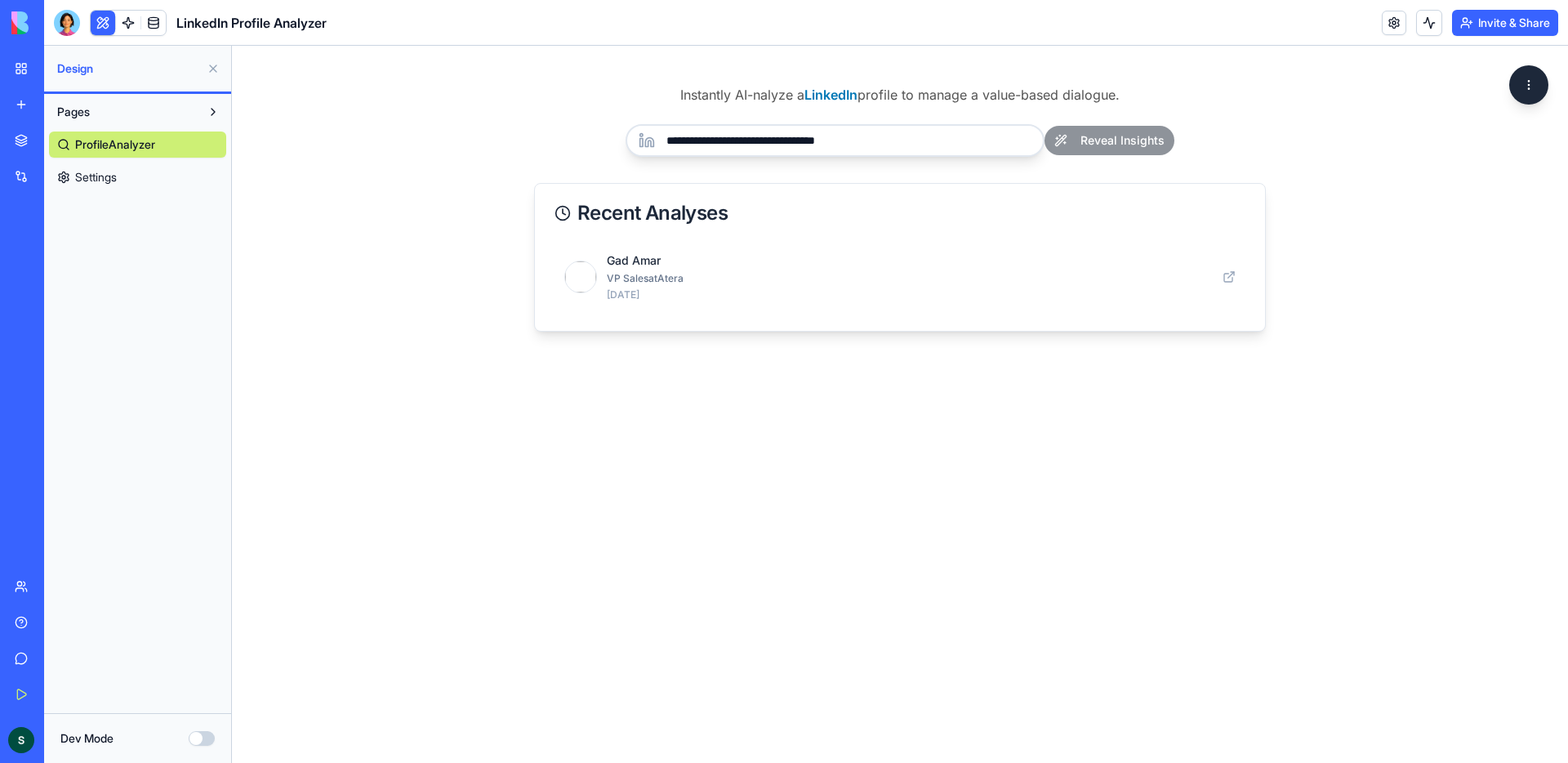
click at [196, 738] on button "Dev Mode" at bounding box center [202, 739] width 26 height 15
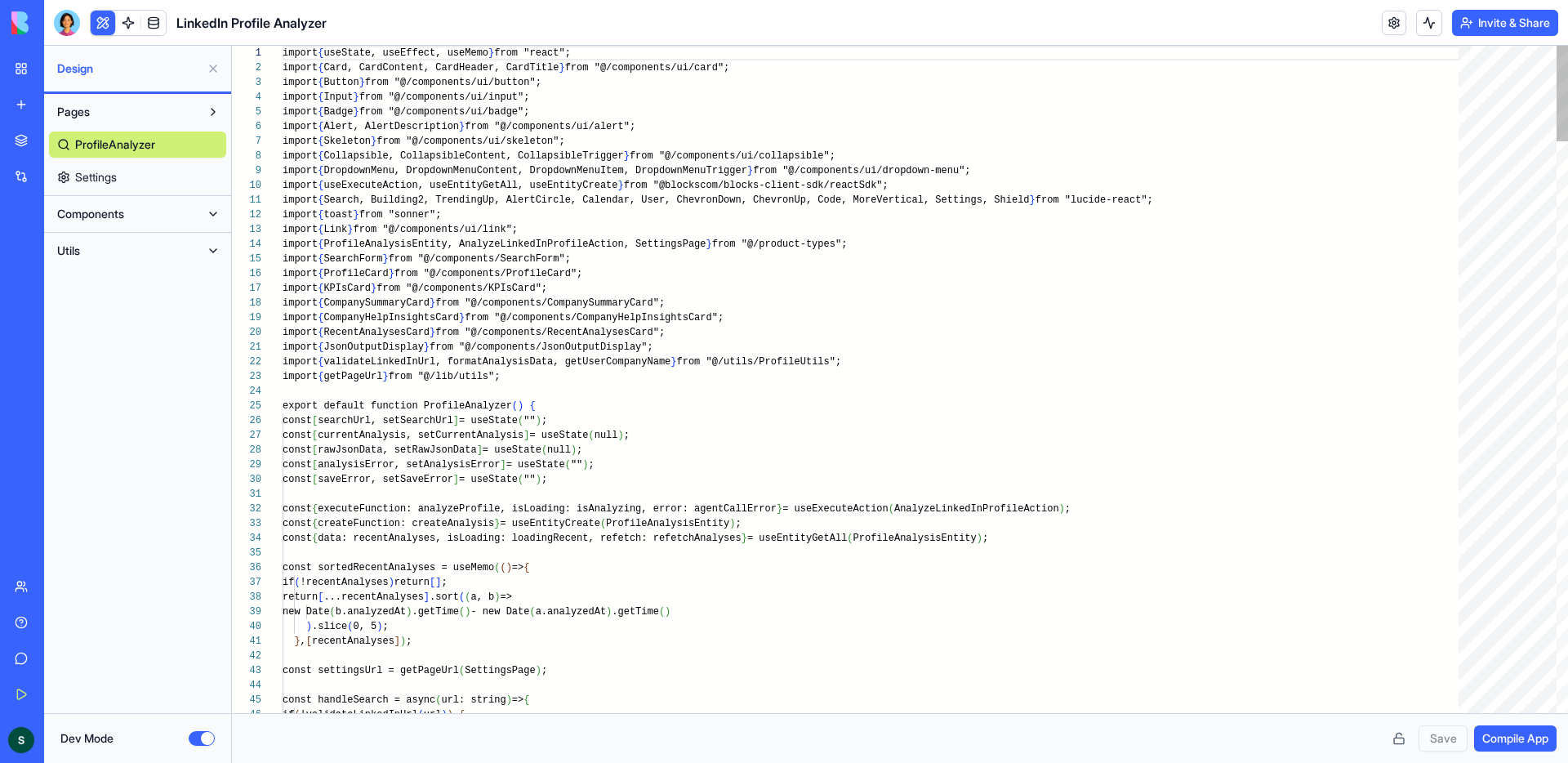
scroll to position [118, 0]
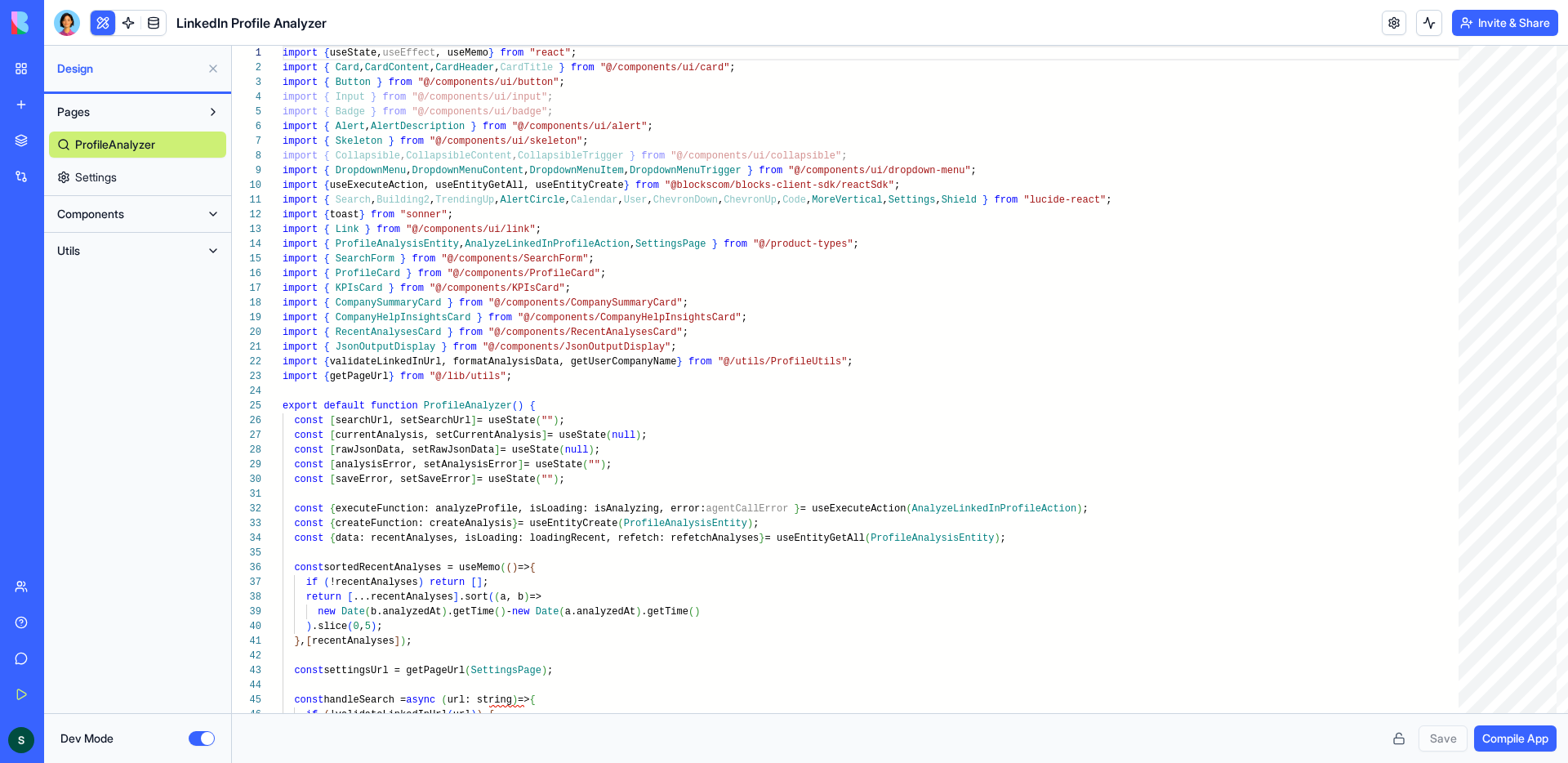
click at [1532, 738] on span "Compile App" at bounding box center [1515, 739] width 66 height 16
click at [105, 212] on span "Components" at bounding box center [90, 214] width 67 height 16
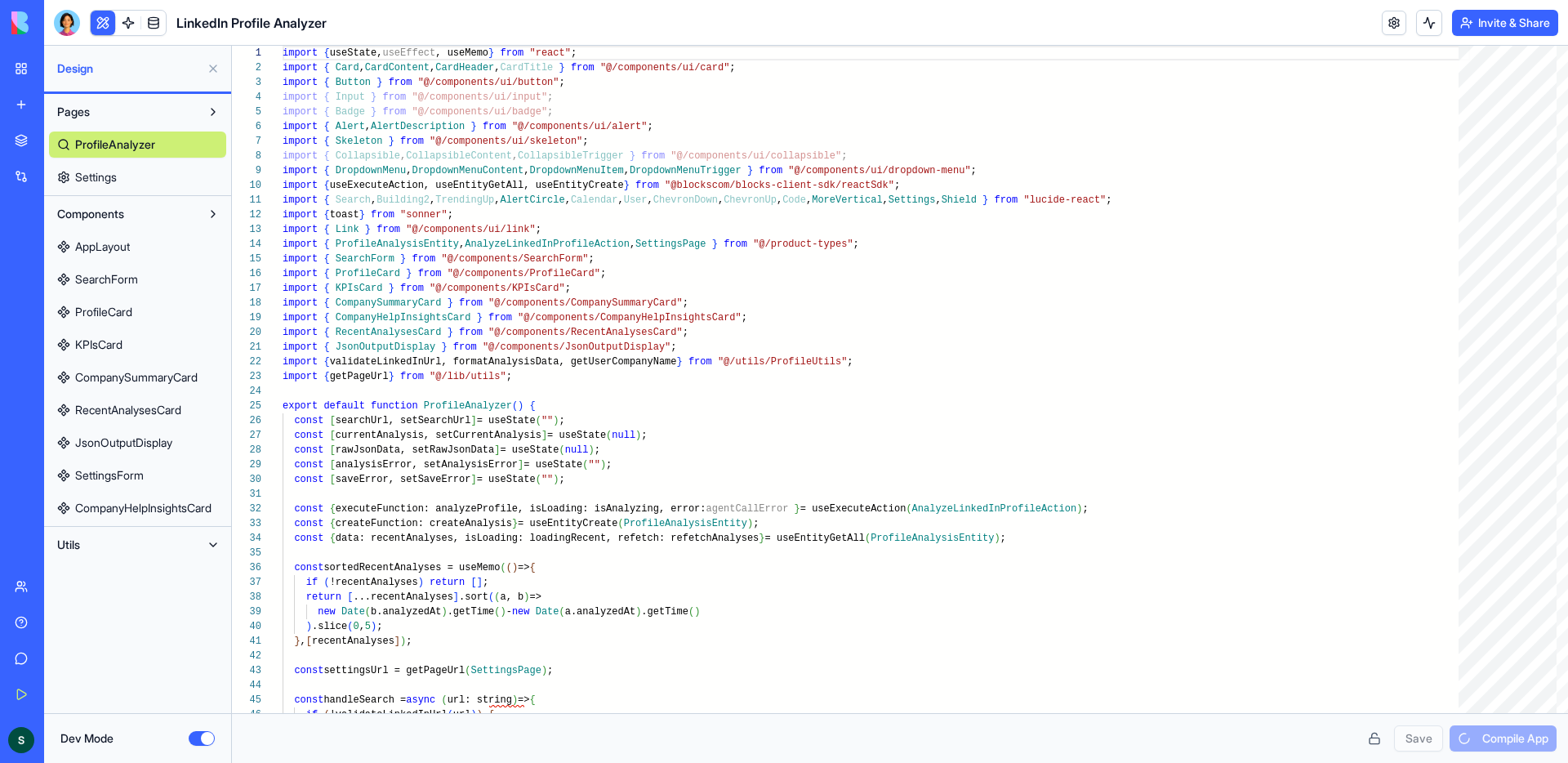
click at [138, 276] on span "SearchForm" at bounding box center [106, 280] width 63 height 16
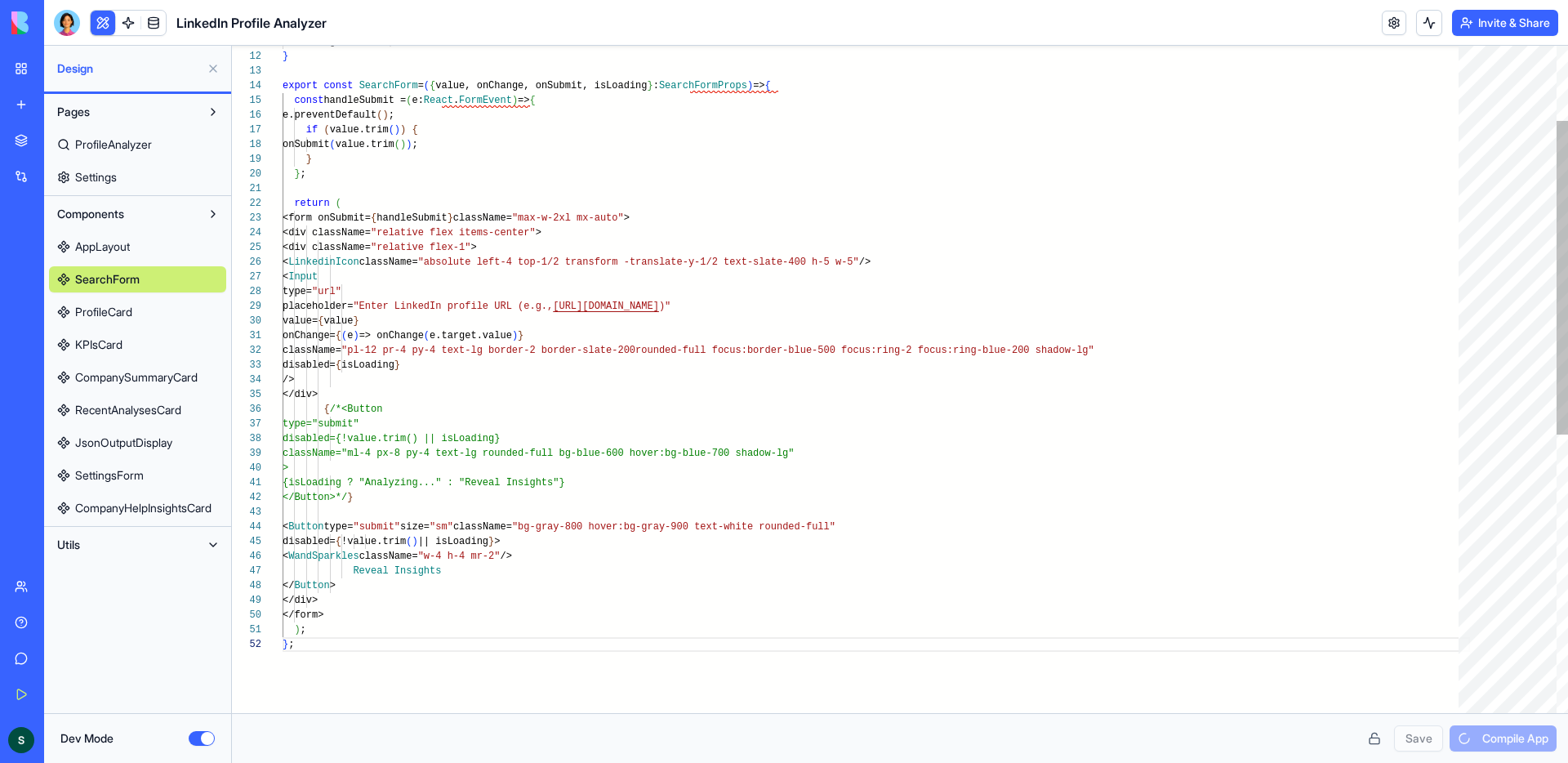
scroll to position [15, 12]
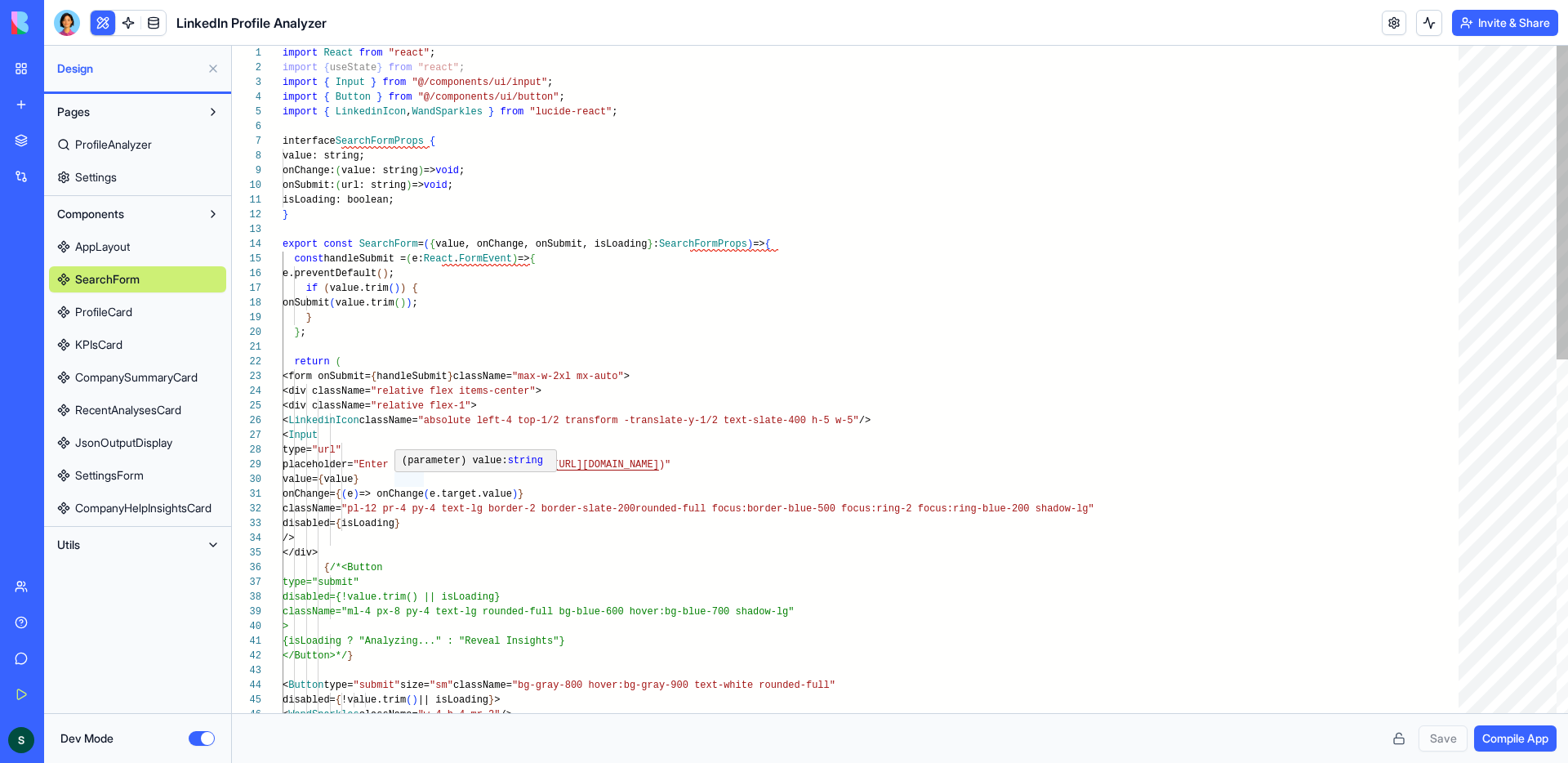
type textarea "**********"
click at [412, 481] on div "} } ; return ( <form onSubmit= { handleSubmit } className= "max-w-2xl mx-auto" …" at bounding box center [877, 755] width 1188 height 1418
click at [201, 738] on button "Dev Mode" at bounding box center [202, 739] width 26 height 15
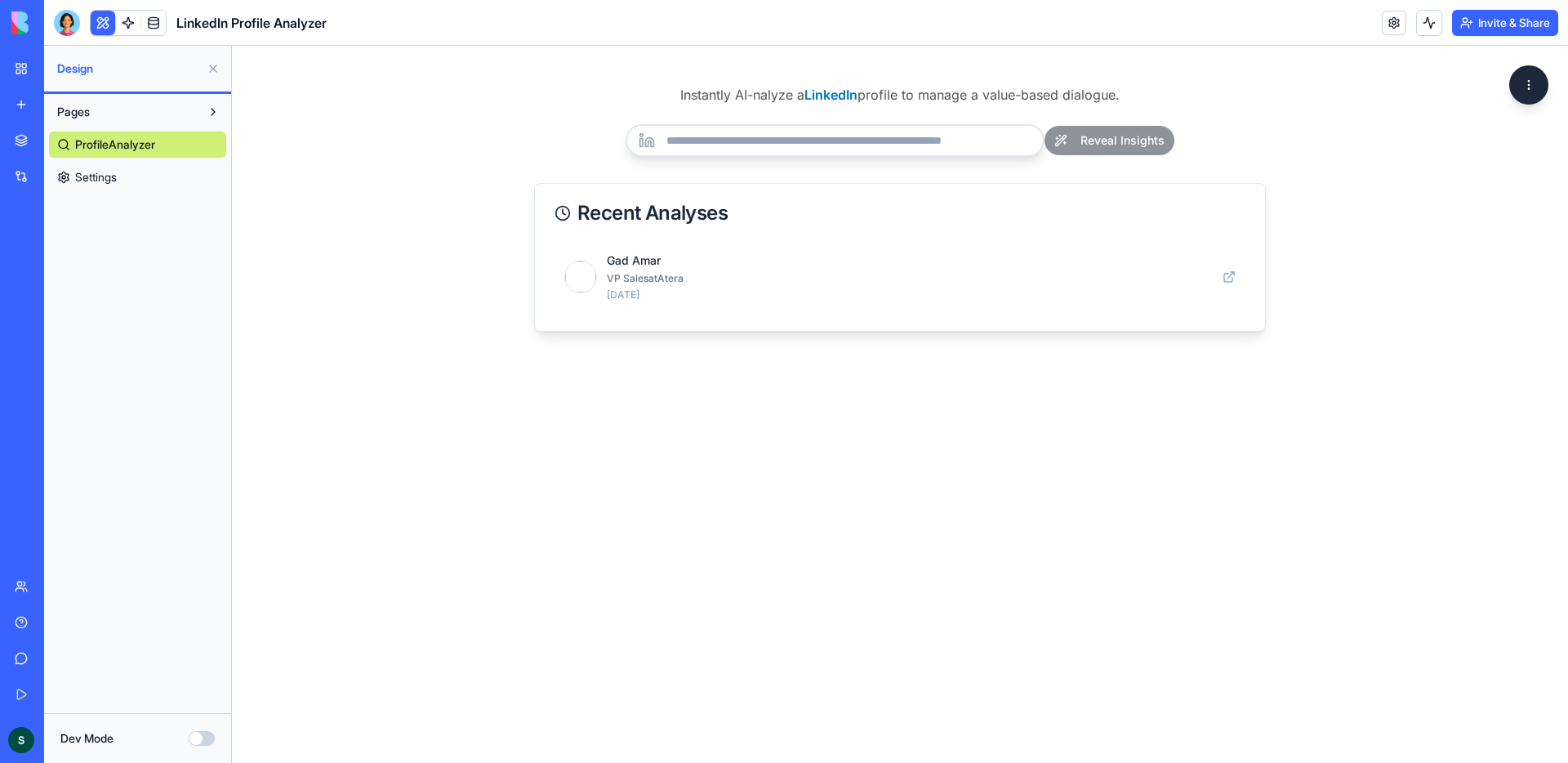
click at [858, 150] on input "url" at bounding box center [835, 141] width 419 height 33
click at [839, 145] on input "url" at bounding box center [835, 141] width 419 height 33
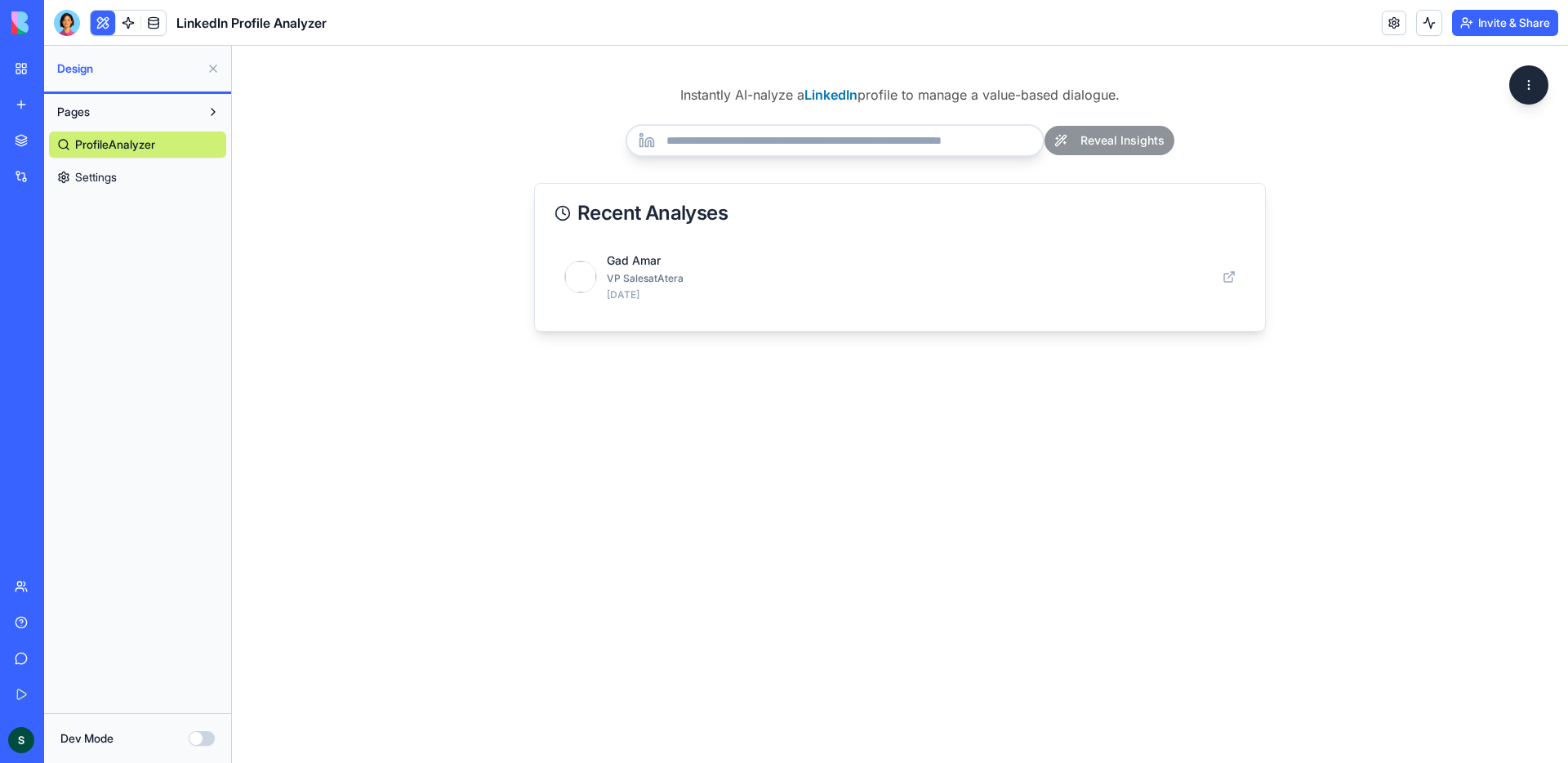
paste input "**********"
type input "**********"
